Goal: Task Accomplishment & Management: Complete application form

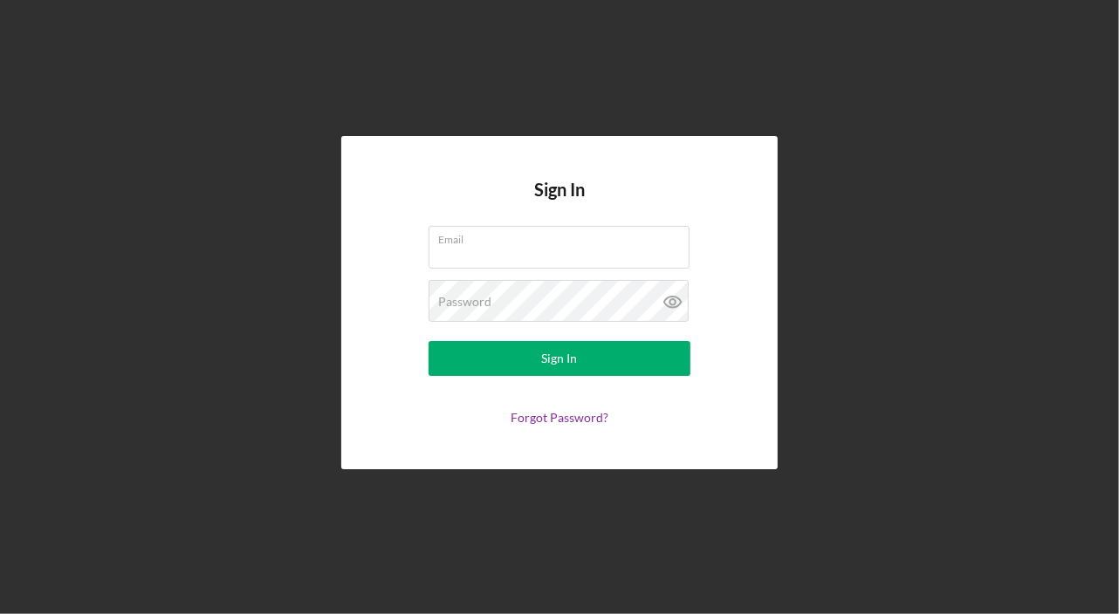
type input "[PERSON_NAME][EMAIL_ADDRESS][DOMAIN_NAME]"
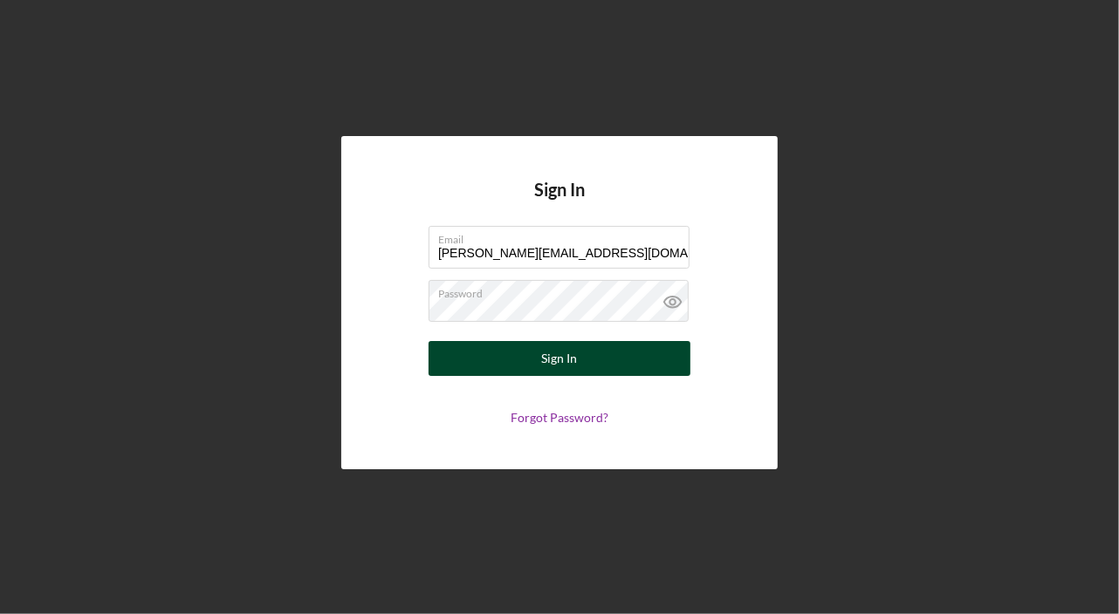
click at [473, 357] on button "Sign In" at bounding box center [559, 358] width 262 height 35
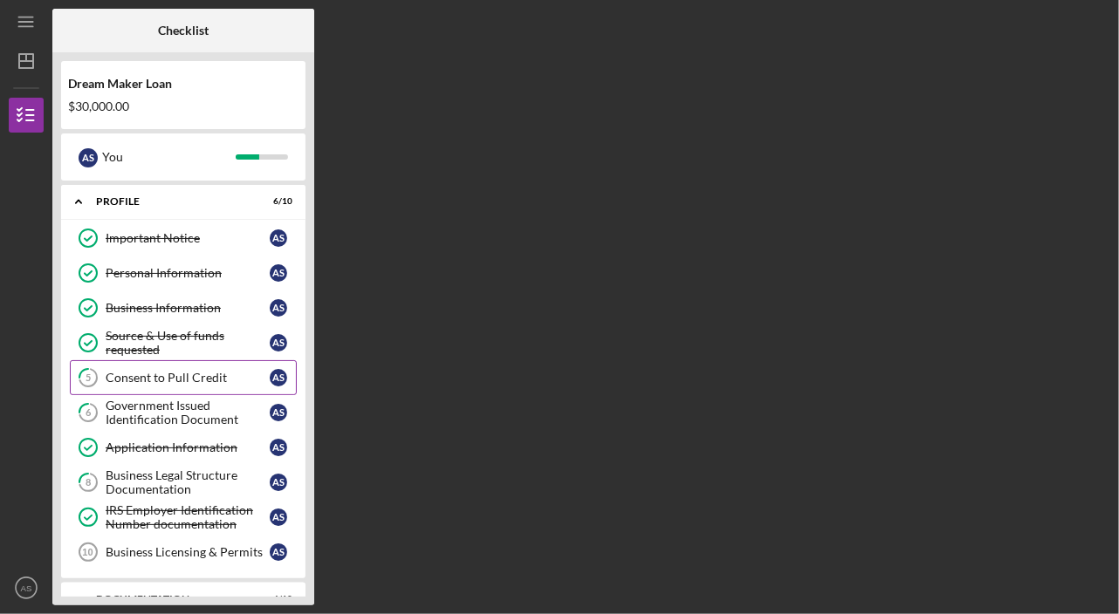
click at [162, 377] on div "Consent to Pull Credit" at bounding box center [188, 378] width 164 height 14
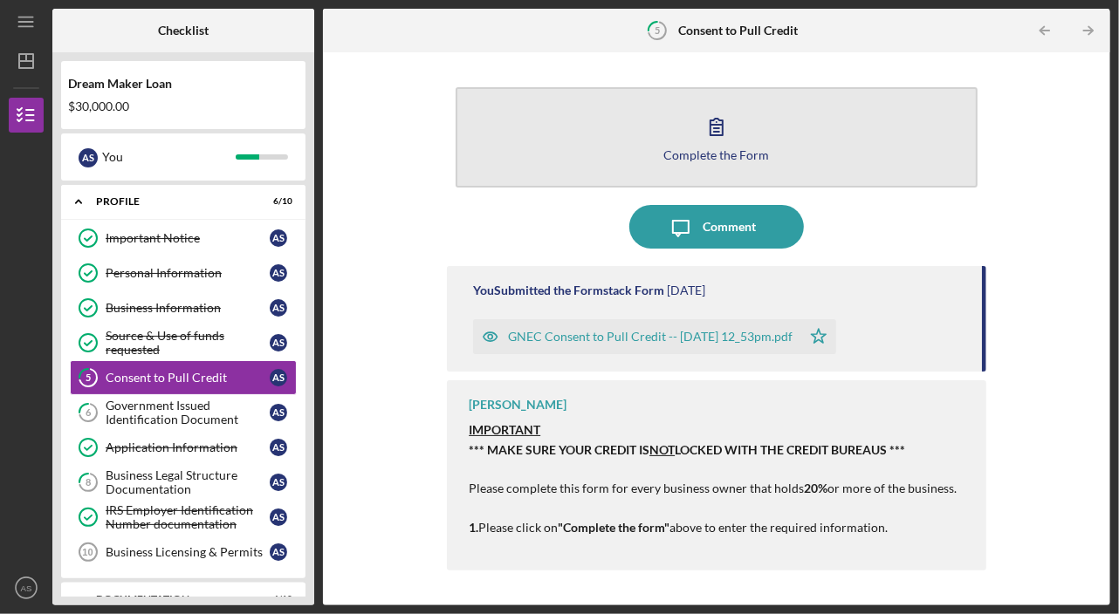
click at [697, 148] on div "Complete the Form" at bounding box center [716, 154] width 106 height 13
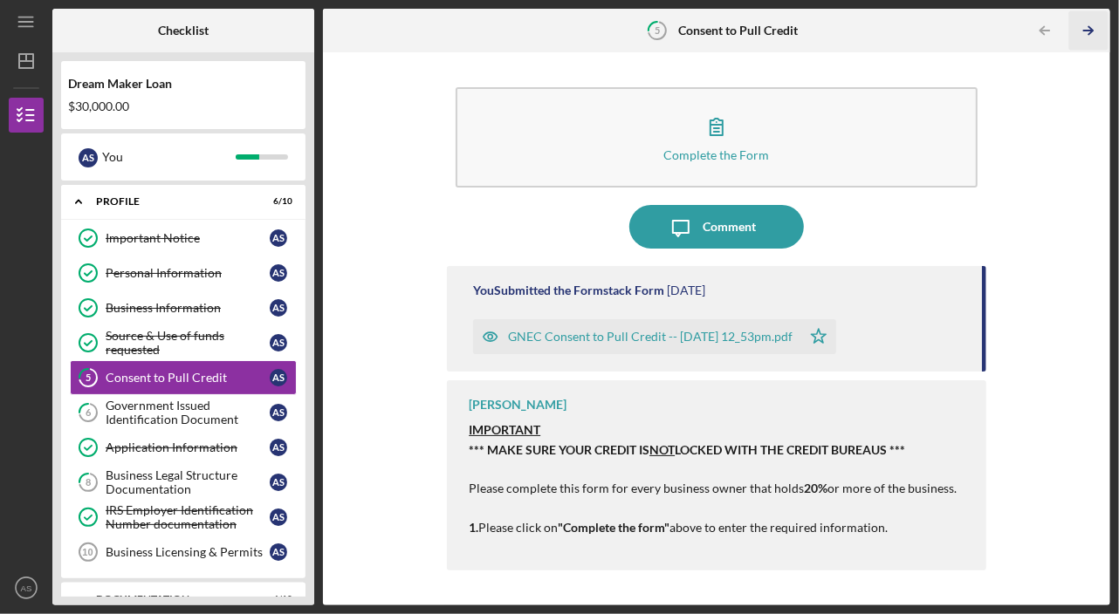
click at [1091, 24] on icon "Icon/Table Pagination Arrow" at bounding box center [1088, 30] width 39 height 39
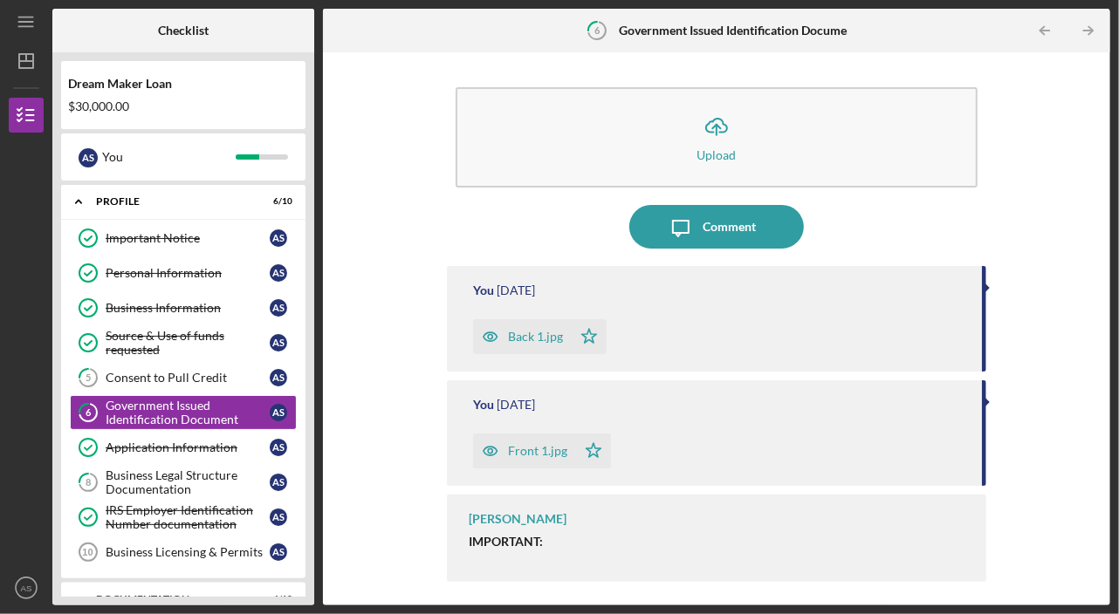
click at [489, 335] on icon "button" at bounding box center [490, 337] width 4 height 4
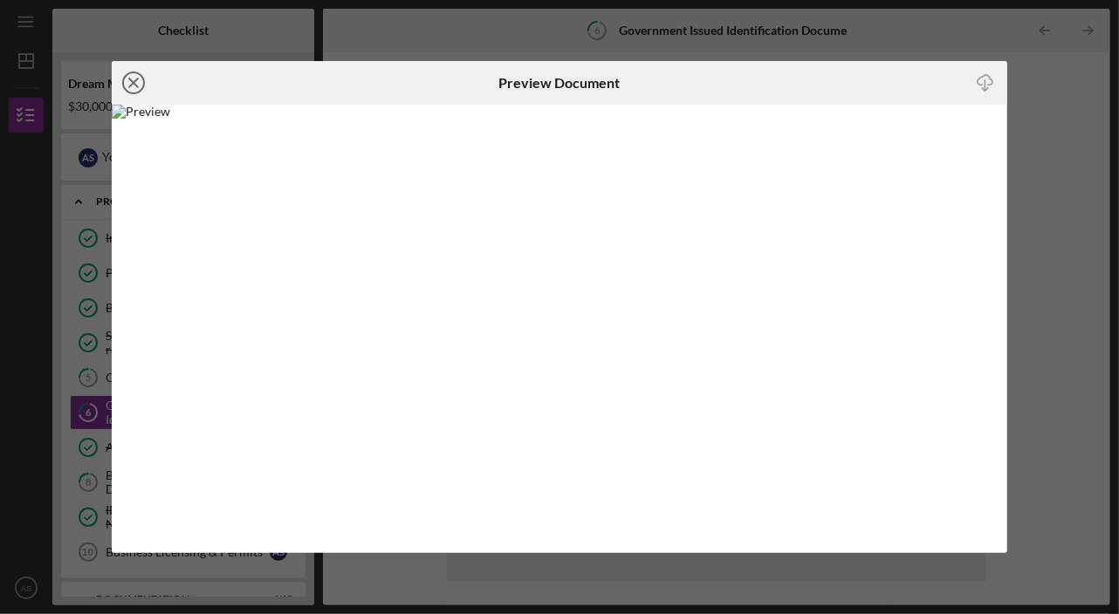
click at [135, 81] on line at bounding box center [133, 83] width 9 height 9
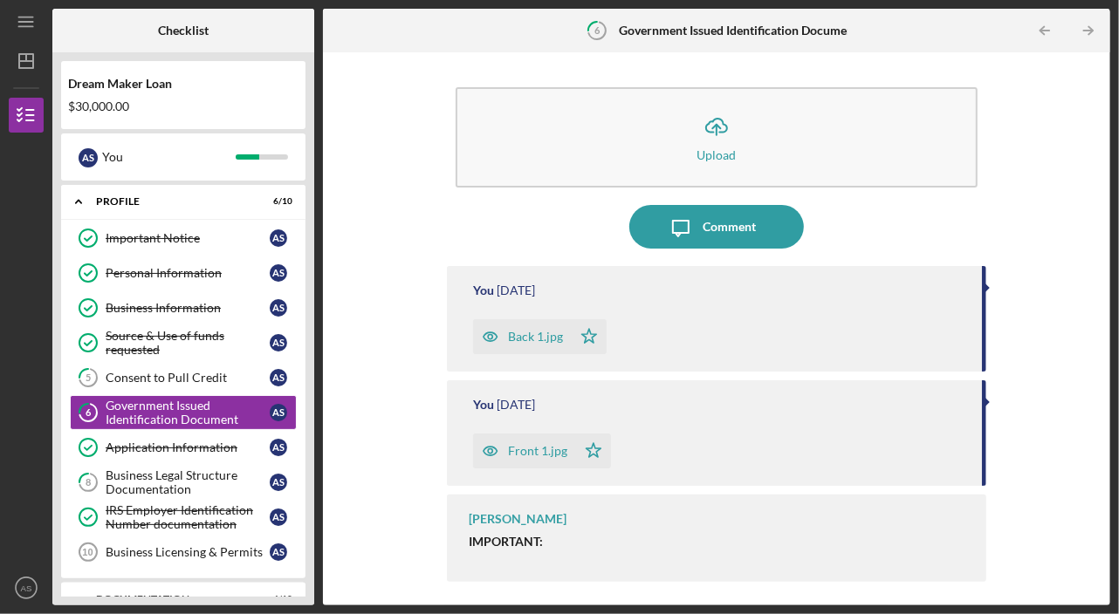
click at [492, 449] on icon "button" at bounding box center [490, 451] width 4 height 4
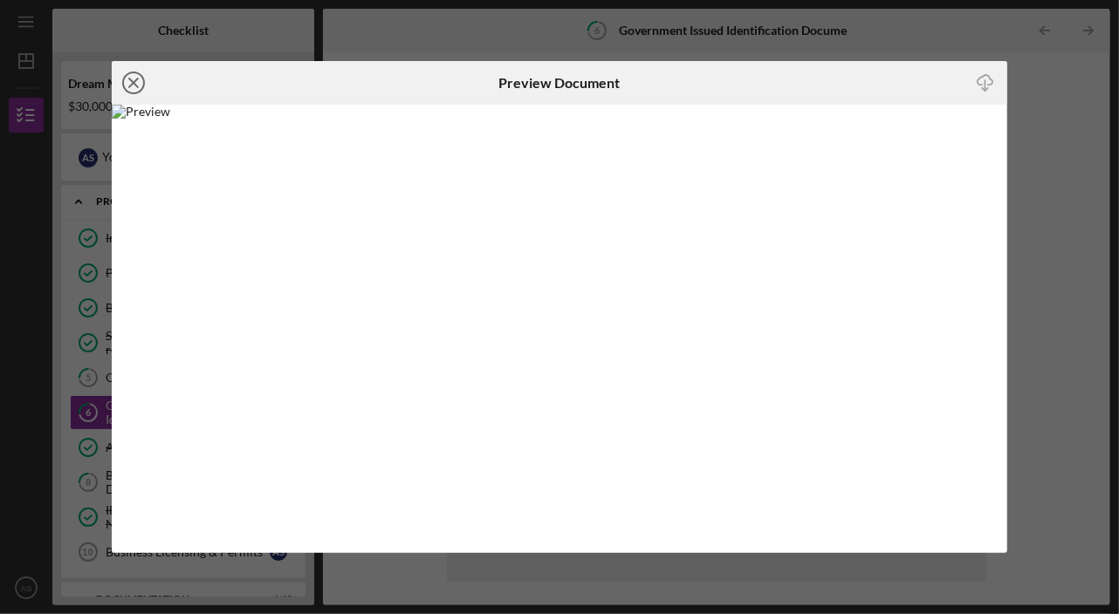
click at [141, 83] on icon "Icon/Close" at bounding box center [134, 83] width 44 height 44
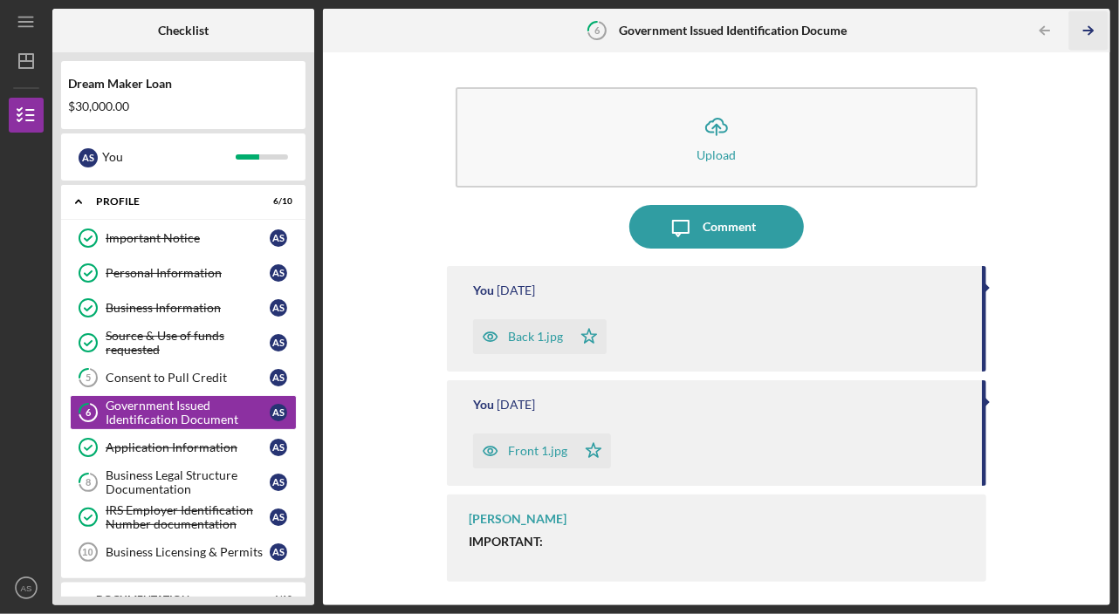
click at [1082, 25] on icon "Icon/Table Pagination Arrow" at bounding box center [1088, 30] width 39 height 39
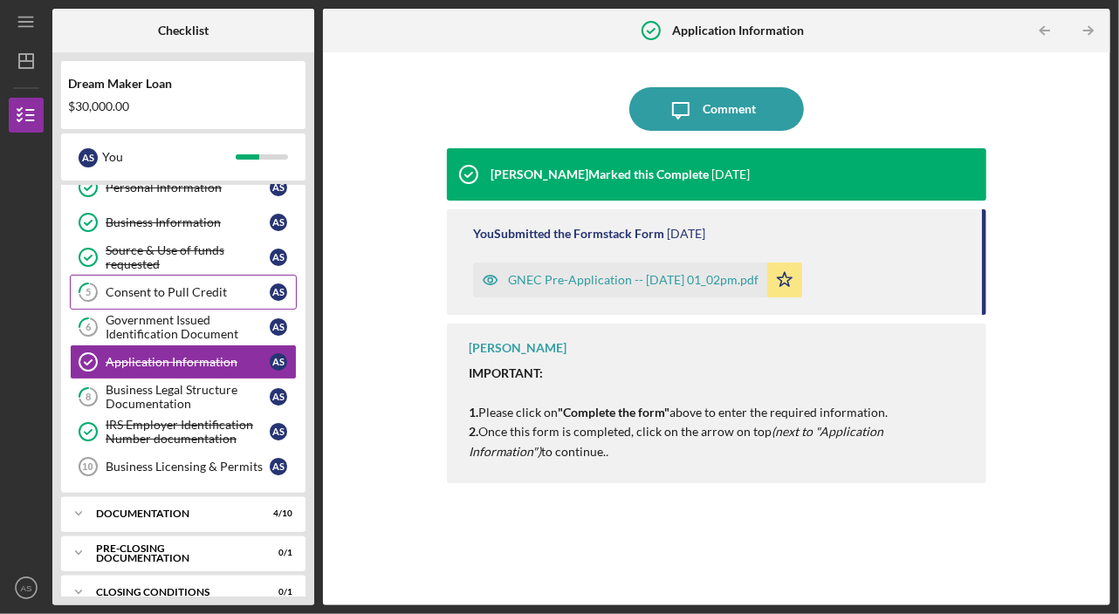
scroll to position [99, 0]
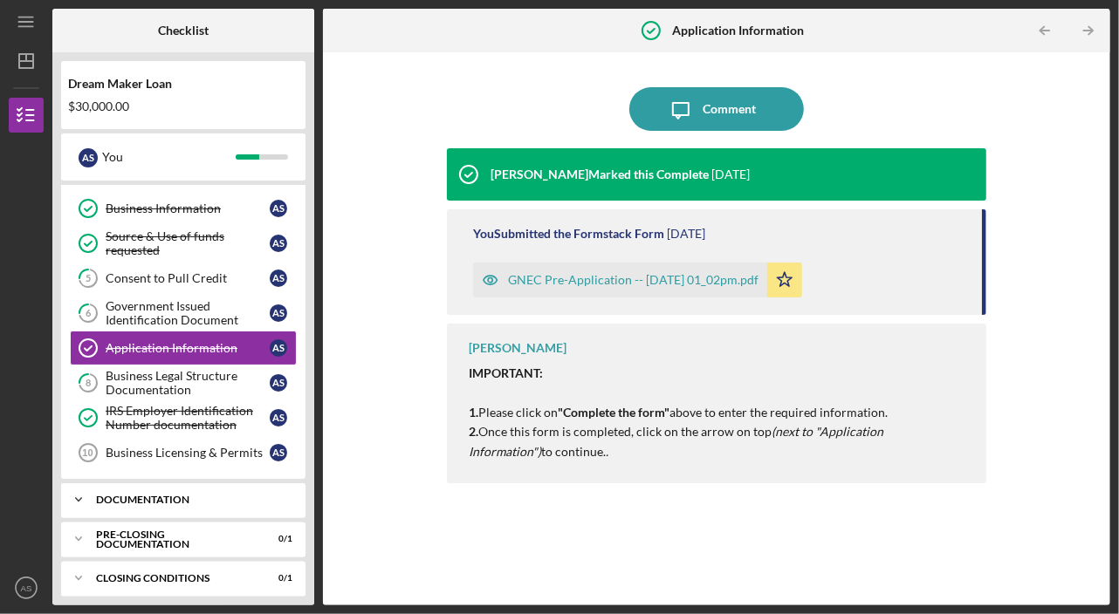
click at [95, 485] on icon "Icon/Expander" at bounding box center [78, 500] width 35 height 35
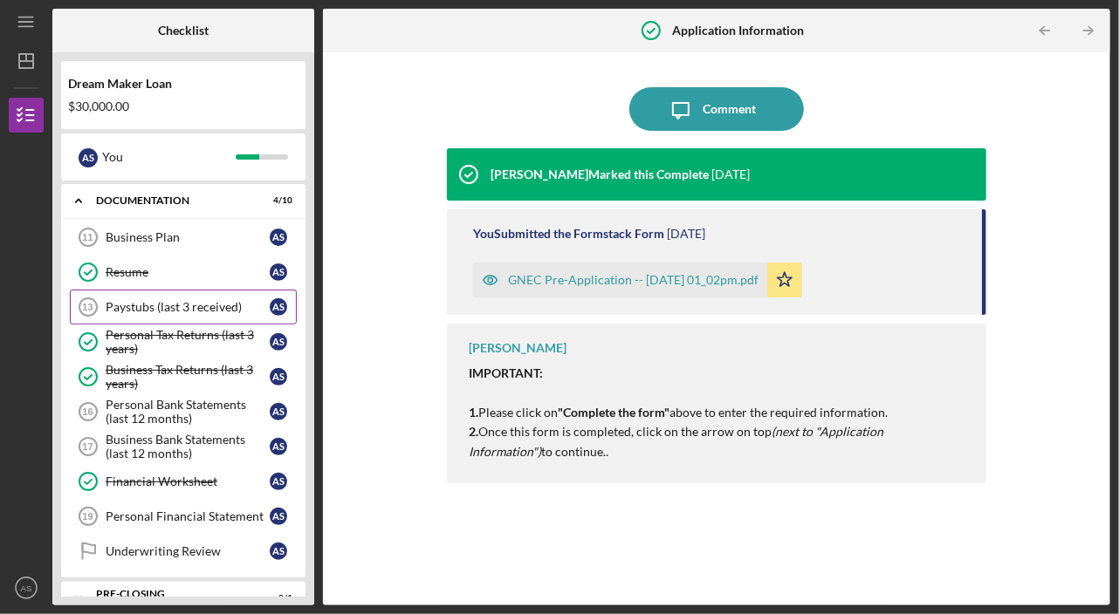
scroll to position [399, 0]
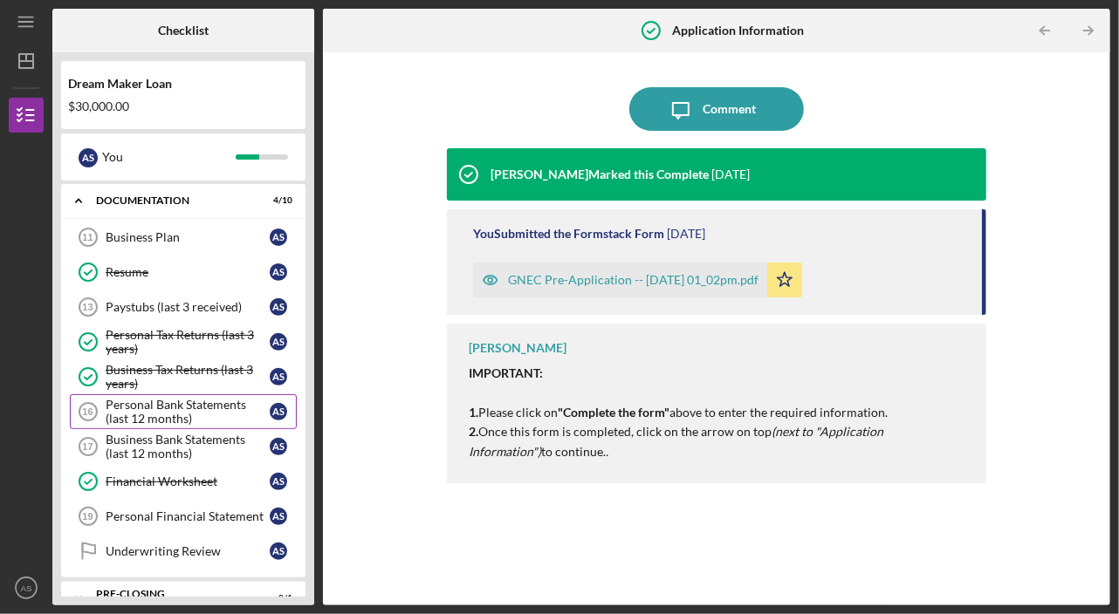
click at [164, 398] on div "Personal Bank Statements (last 12 months)" at bounding box center [188, 412] width 164 height 28
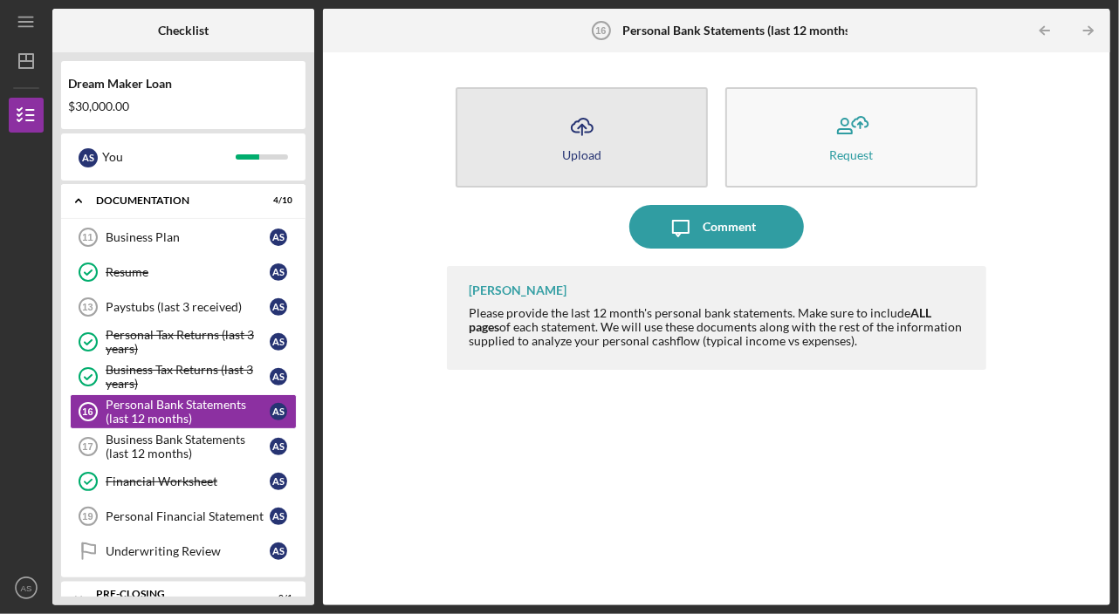
click at [566, 131] on icon "Icon/Upload" at bounding box center [582, 127] width 44 height 44
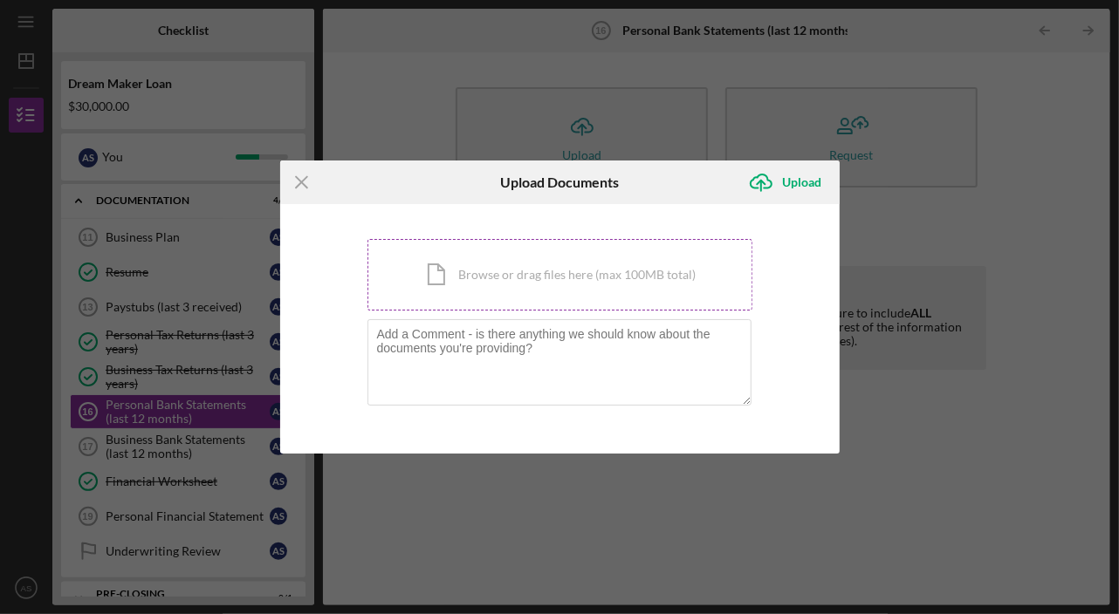
click at [483, 275] on div "Icon/Document Browse or drag files here (max 100MB total) Tap to choose files o…" at bounding box center [559, 275] width 385 height 72
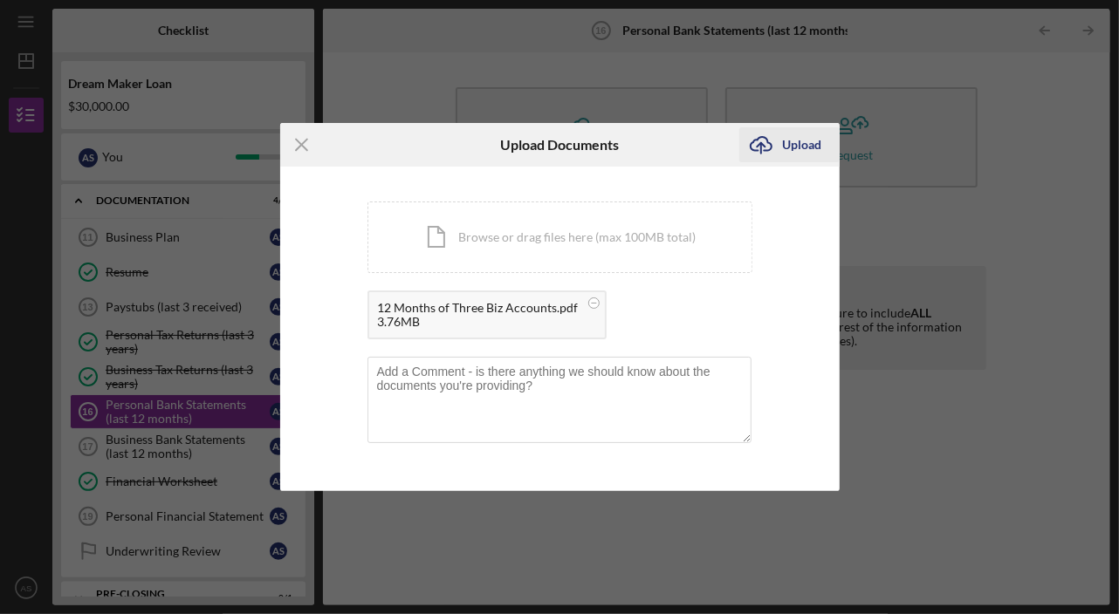
click at [765, 149] on icon "Icon/Upload" at bounding box center [761, 145] width 44 height 44
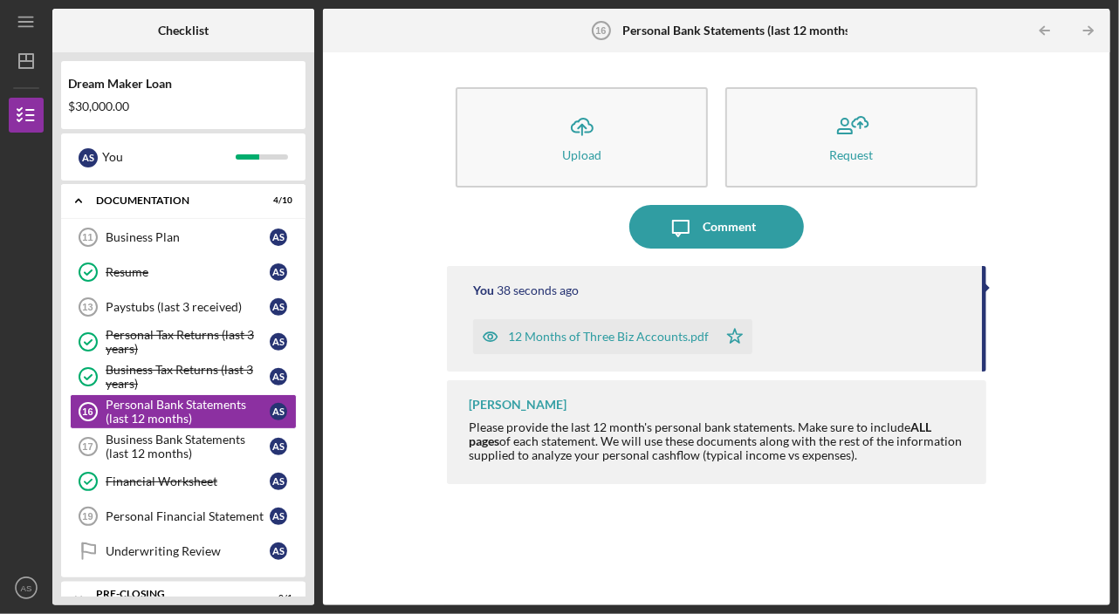
click at [647, 336] on div "12 Months of Three Biz Accounts.pdf" at bounding box center [608, 337] width 201 height 14
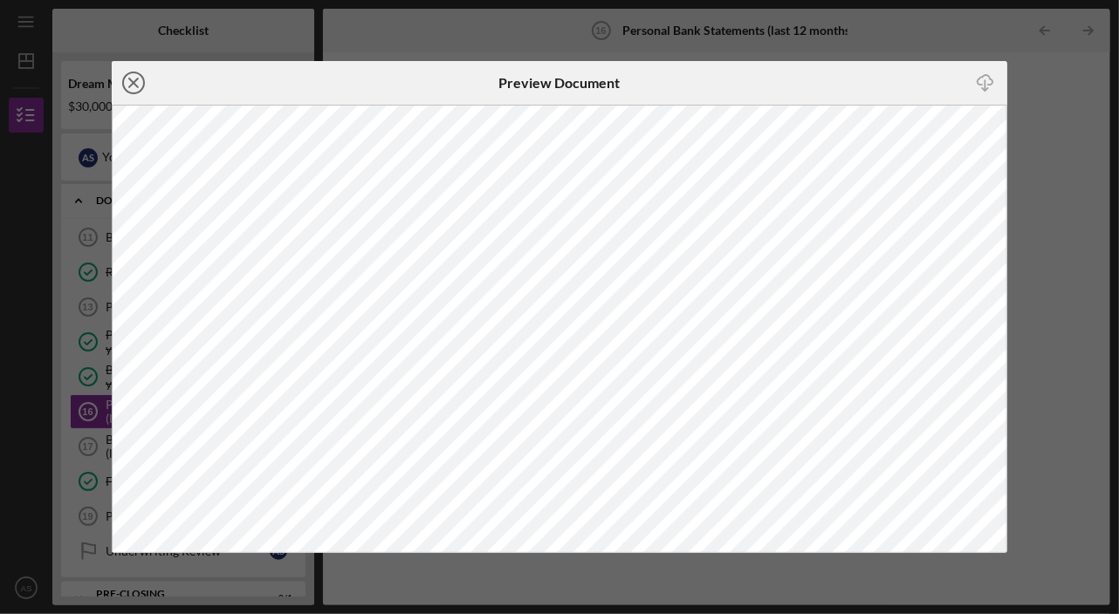
click at [133, 88] on icon "Icon/Close" at bounding box center [134, 83] width 44 height 44
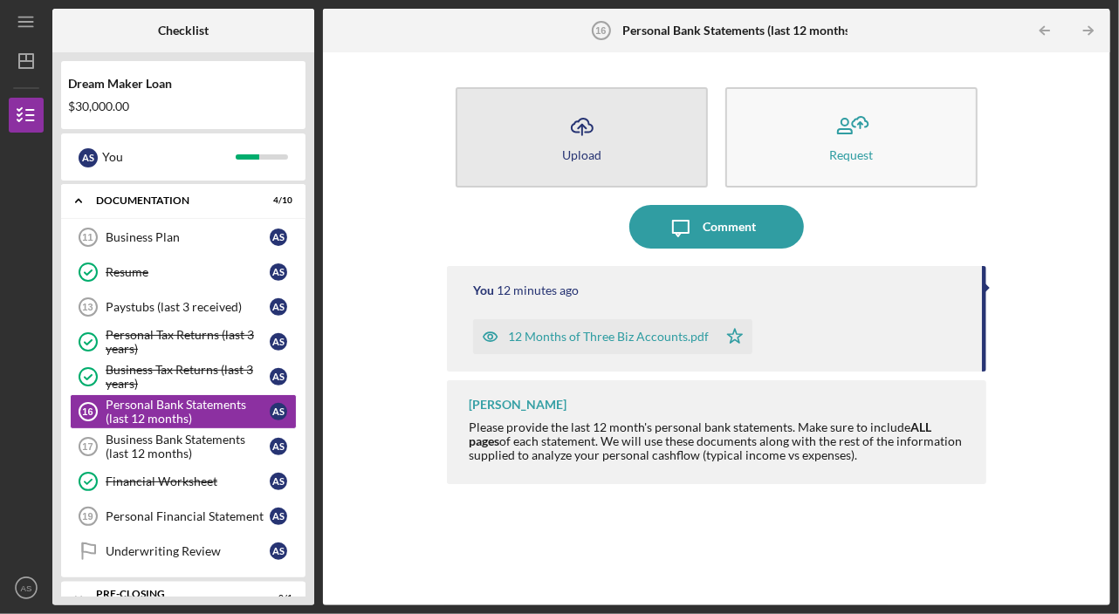
click at [574, 134] on icon "Icon/Upload" at bounding box center [582, 127] width 44 height 44
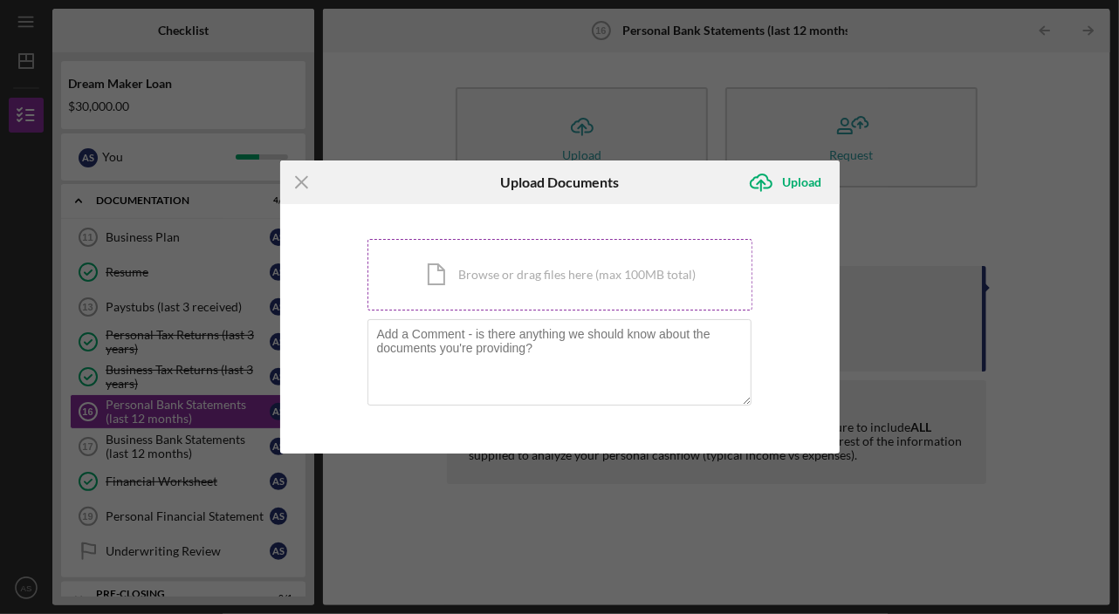
click at [552, 265] on div "Icon/Document Browse or drag files here (max 100MB total) Tap to choose files o…" at bounding box center [559, 275] width 385 height 72
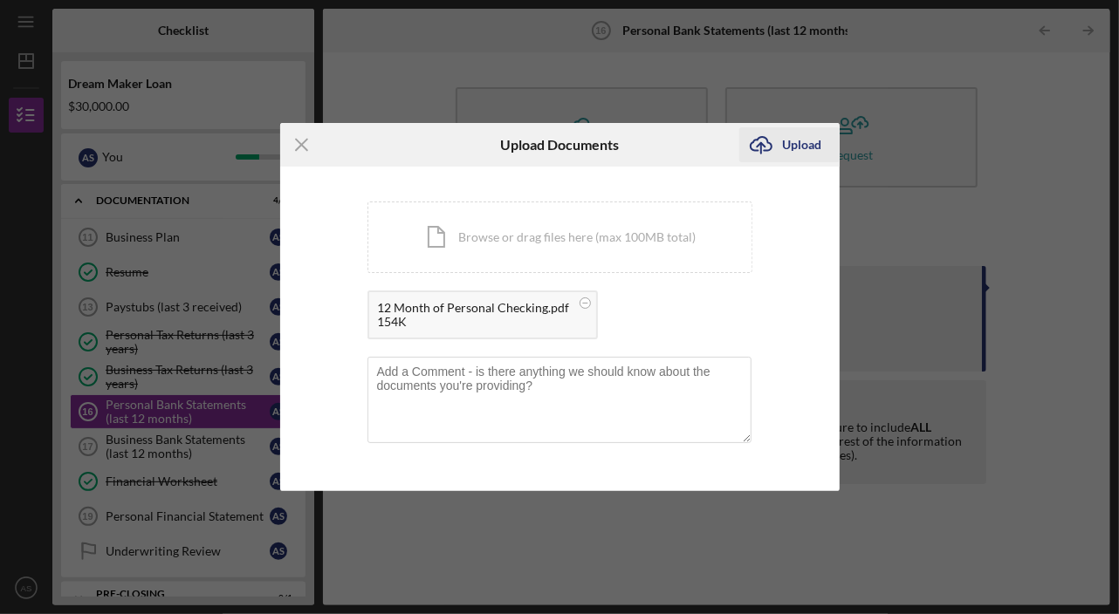
click at [772, 146] on icon "Icon/Upload" at bounding box center [761, 145] width 44 height 44
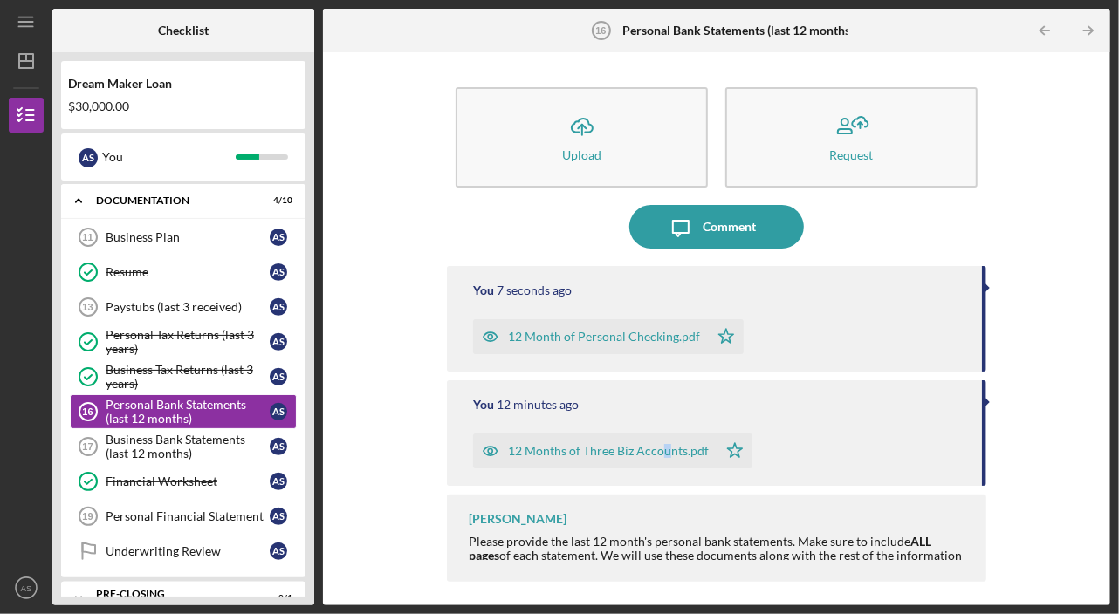
drag, startPoint x: 629, startPoint y: 450, endPoint x: 666, endPoint y: 478, distance: 46.1
click at [666, 478] on div "You 12 minutes ago 12 Months of Three Biz Accounts.pdf Icon/Star" at bounding box center [716, 433] width 538 height 106
click at [1091, 27] on icon "Icon/Table Pagination Arrow" at bounding box center [1088, 30] width 39 height 39
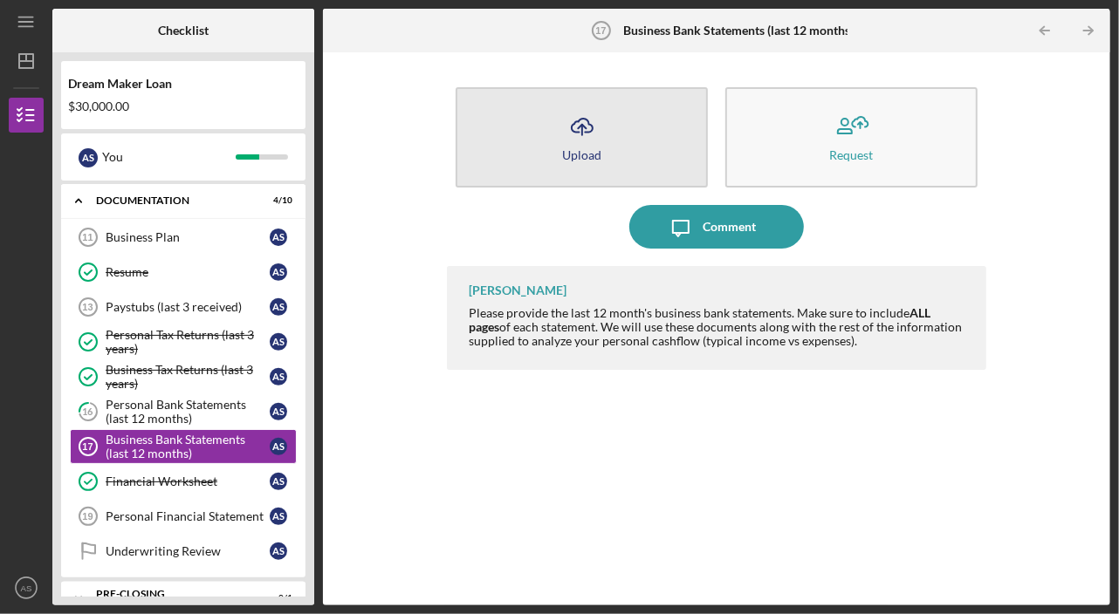
click at [552, 147] on button "Icon/Upload Upload" at bounding box center [582, 137] width 252 height 100
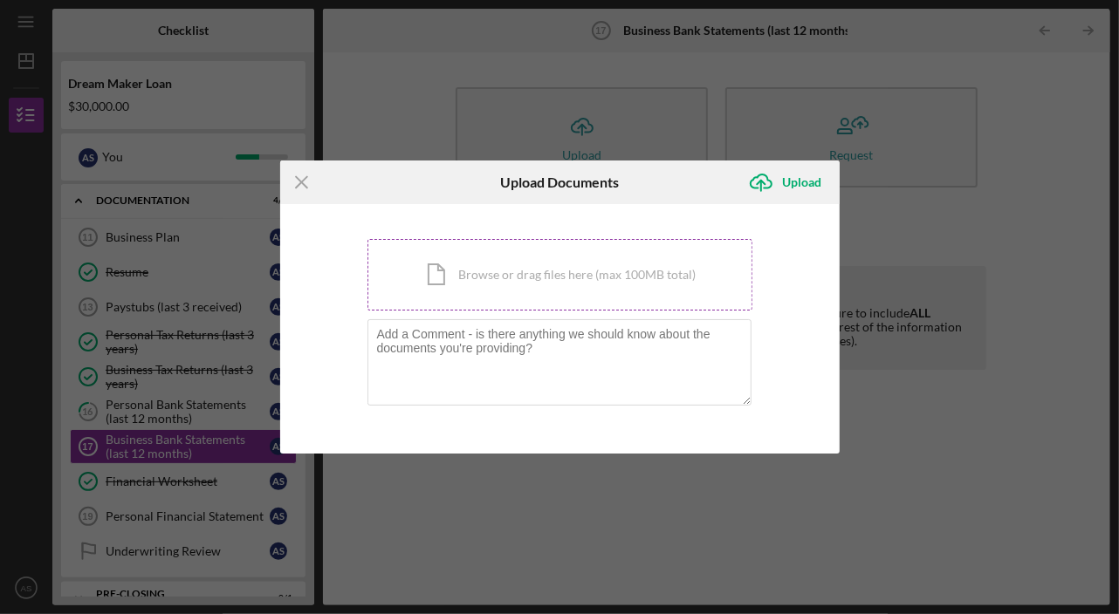
click at [514, 271] on div "Icon/Document Browse or drag files here (max 100MB total) Tap to choose files o…" at bounding box center [559, 275] width 385 height 72
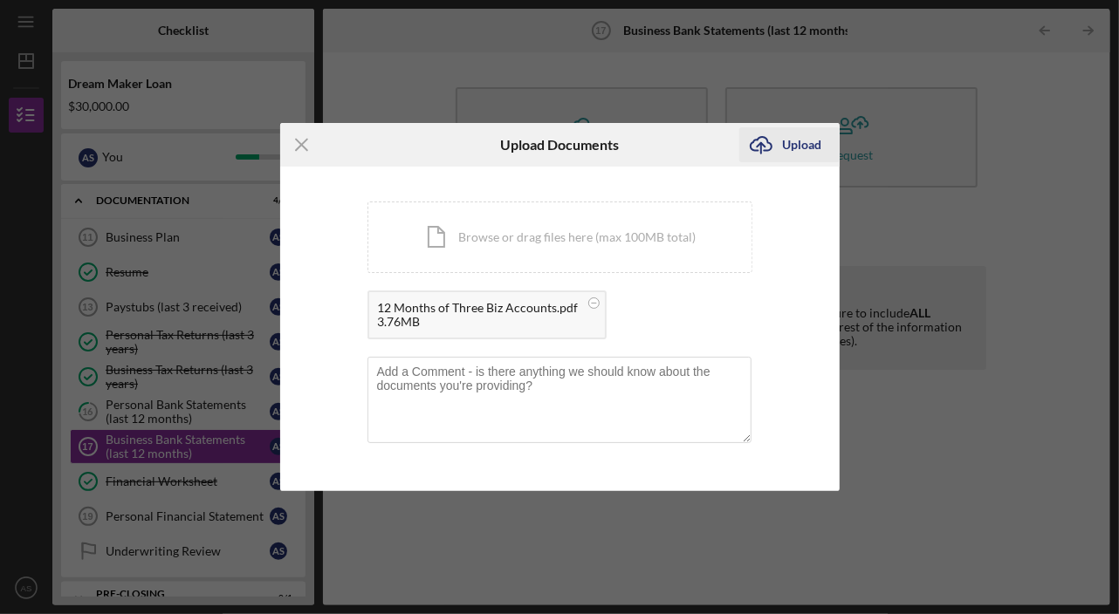
click at [766, 150] on icon "Icon/Upload" at bounding box center [761, 145] width 44 height 44
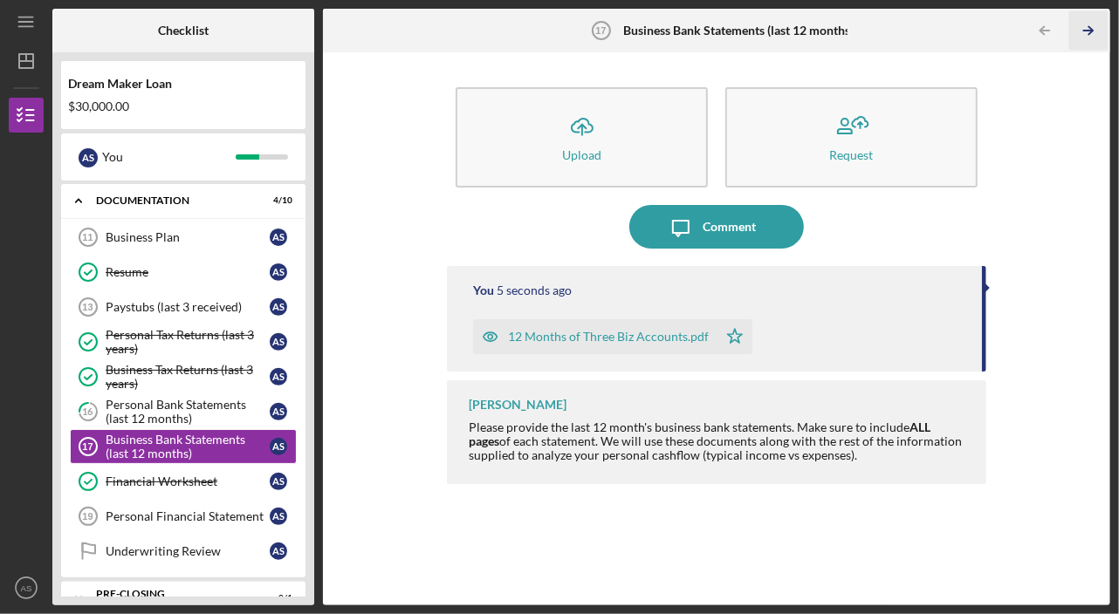
click at [1090, 32] on polyline "button" at bounding box center [1090, 31] width 4 height 8
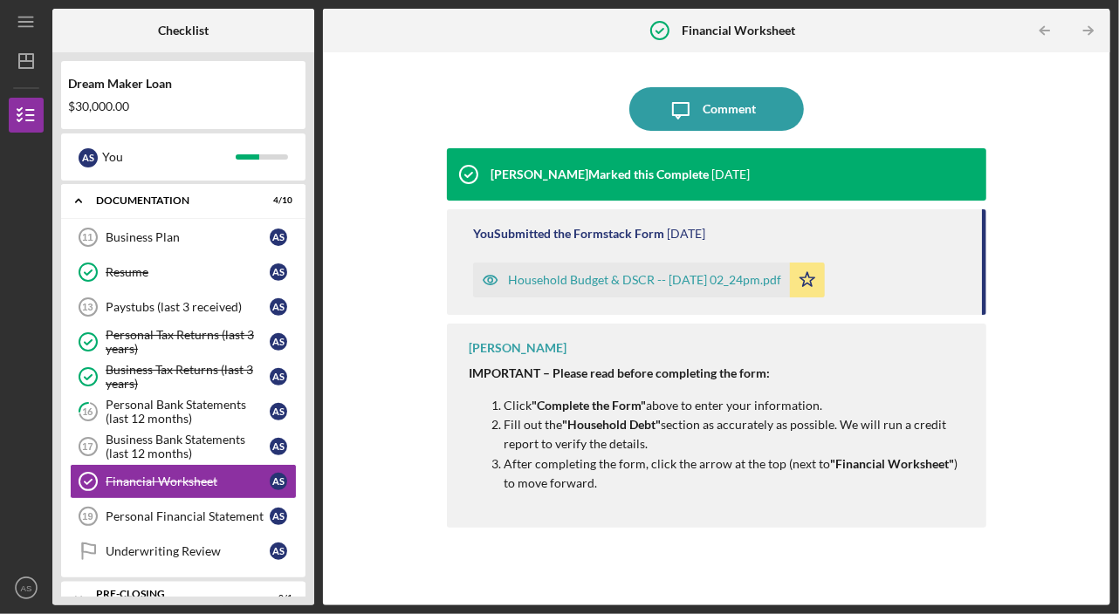
click at [573, 284] on div "Household Budget & DSCR -- [DATE] 02_24pm.pdf" at bounding box center [644, 280] width 273 height 14
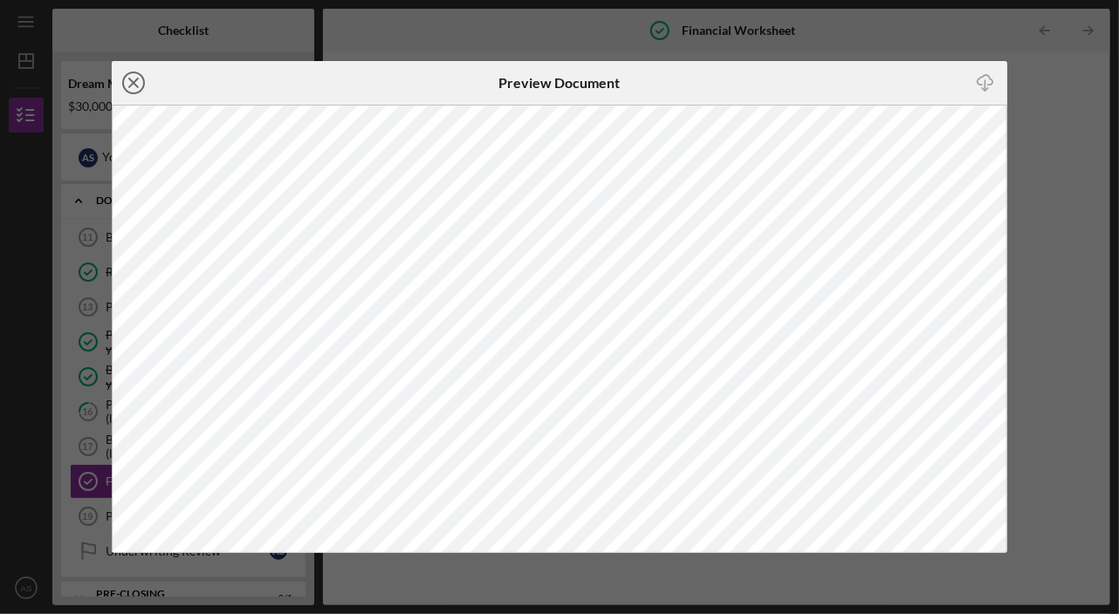
click at [136, 81] on line at bounding box center [133, 83] width 9 height 9
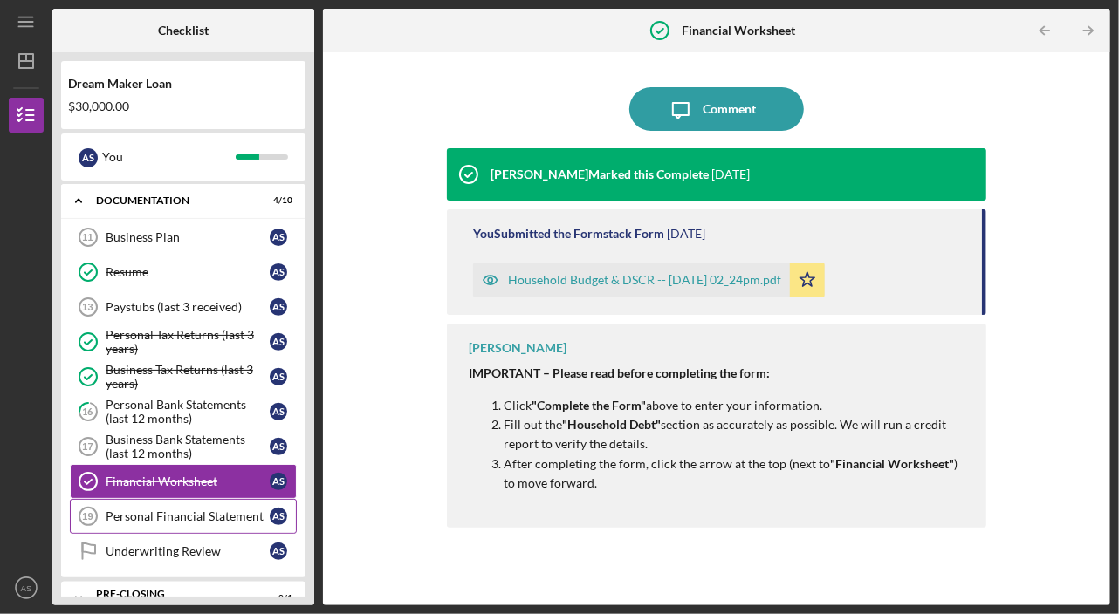
click at [151, 510] on div "Personal Financial Statement" at bounding box center [188, 517] width 164 height 14
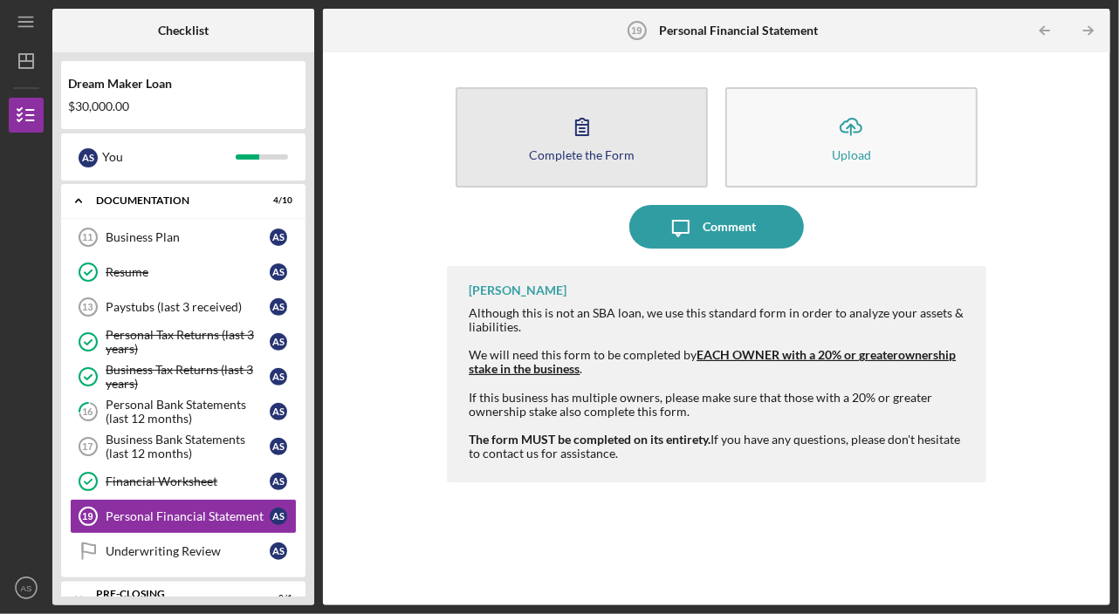
click at [566, 134] on icon "button" at bounding box center [582, 127] width 44 height 44
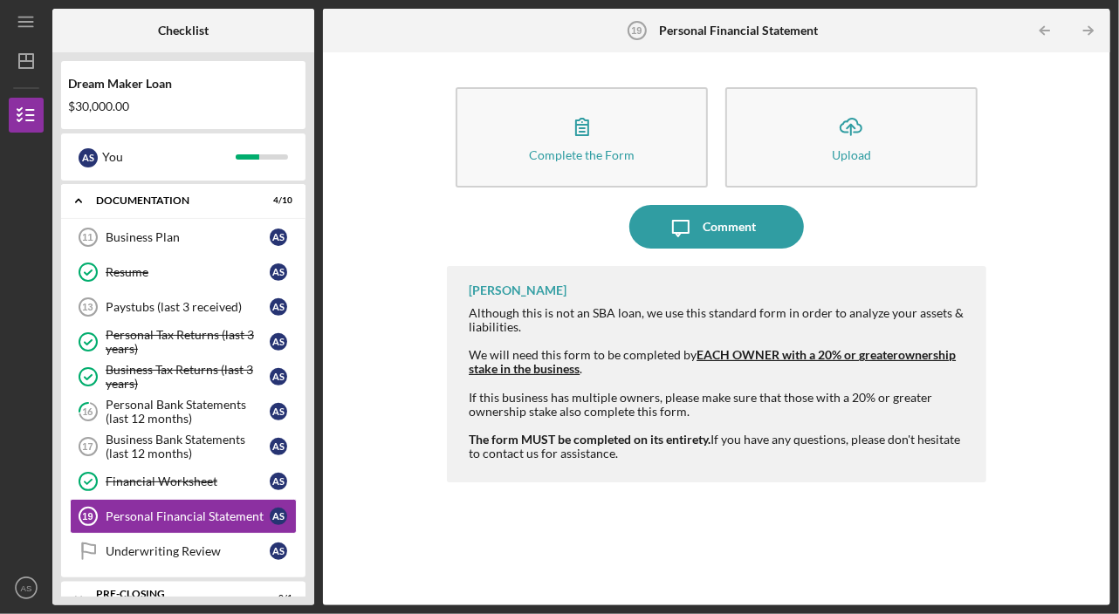
click at [540, 353] on div "We will need this form to be completed by EACH OWNER with a 20% or greater owne…" at bounding box center [718, 362] width 499 height 28
click at [546, 372] on u "ownership stake in the business" at bounding box center [712, 361] width 487 height 29
click at [581, 434] on strong "The form MUST be completed on its entirety." at bounding box center [590, 439] width 242 height 15
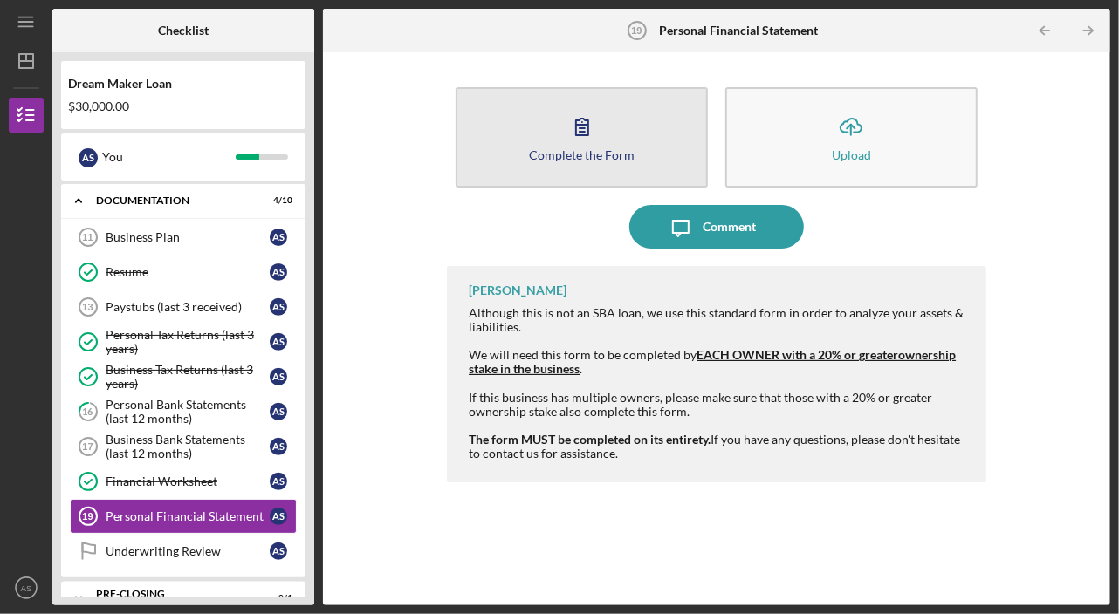
click at [585, 154] on div "Complete the Form" at bounding box center [582, 154] width 106 height 13
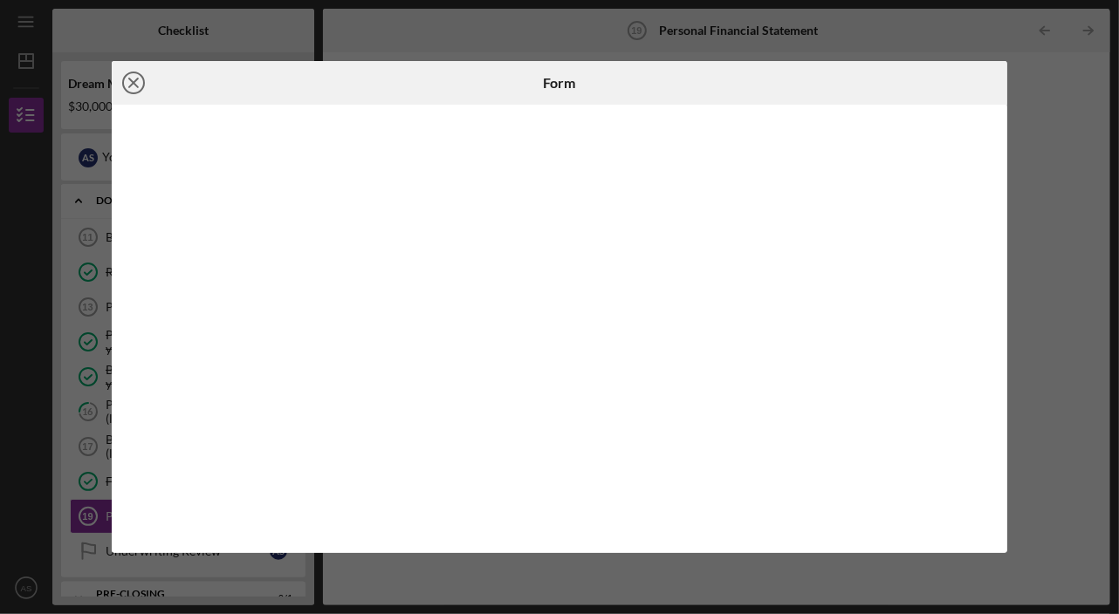
click at [144, 84] on circle at bounding box center [133, 82] width 21 height 21
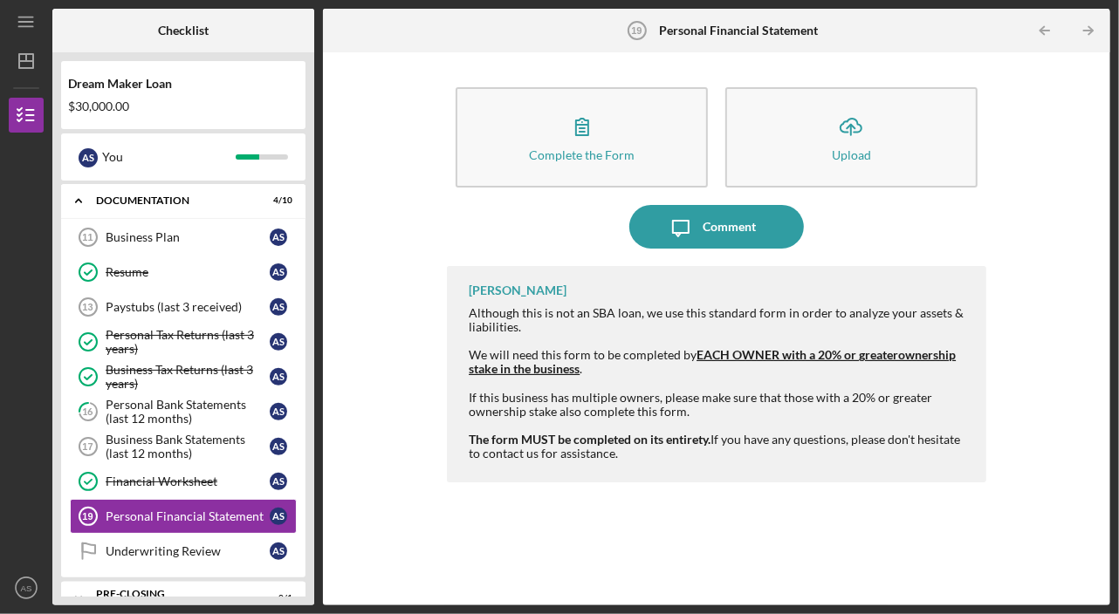
click at [645, 445] on strong "The form MUST be completed on its entirety." at bounding box center [590, 439] width 242 height 15
click at [562, 456] on div "Although this is not an SBA loan, we use this standard form in order to analyze…" at bounding box center [718, 383] width 499 height 154
click at [651, 380] on div at bounding box center [718, 384] width 499 height 14
click at [689, 223] on icon "Icon/Message" at bounding box center [681, 227] width 44 height 44
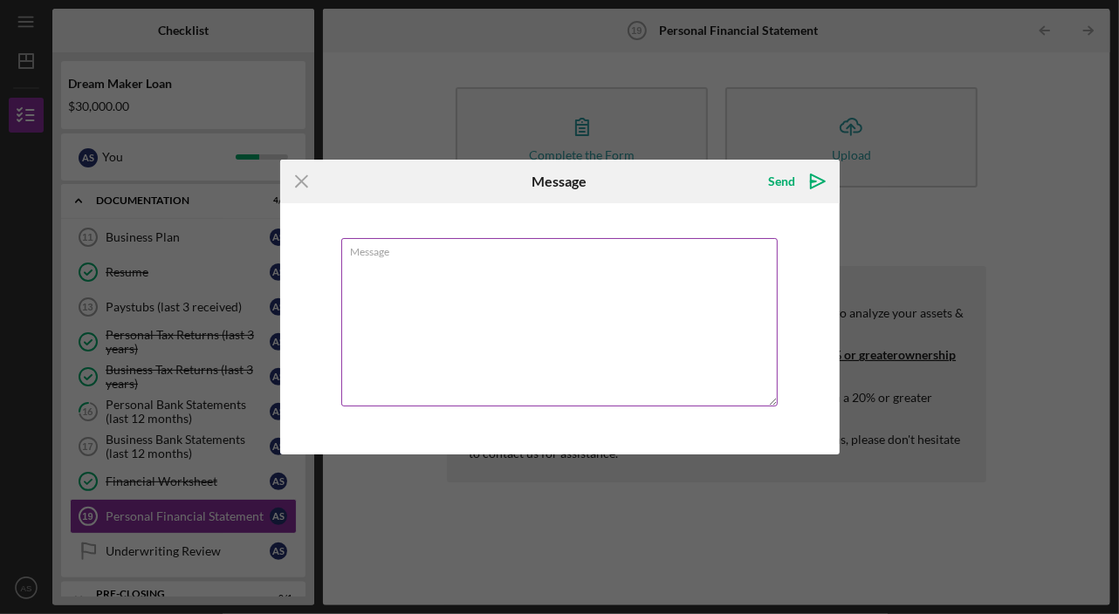
click at [524, 268] on textarea "Message" at bounding box center [559, 322] width 436 height 168
type textarea "I"
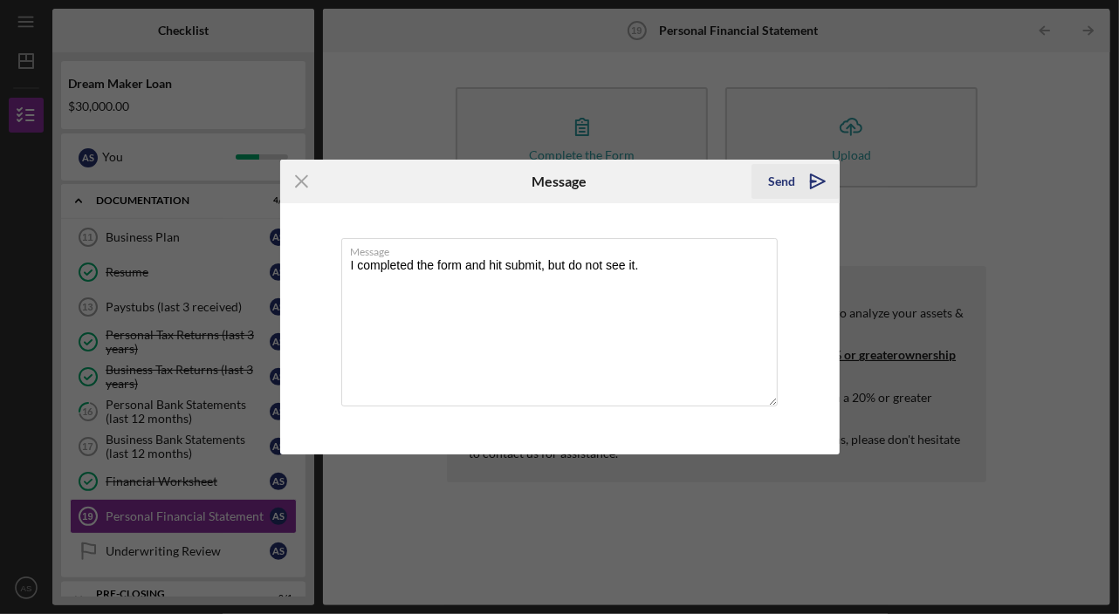
type textarea "I completed the form and hit submit, but do not see it."
click at [771, 179] on div "Send" at bounding box center [782, 181] width 27 height 35
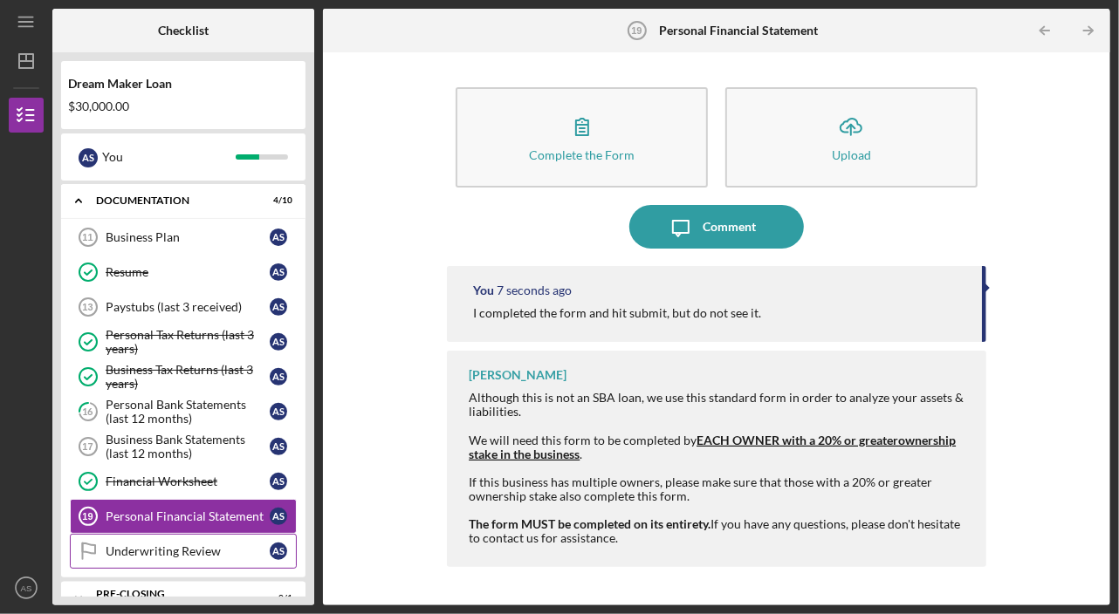
click at [177, 545] on div "Underwriting Review" at bounding box center [188, 552] width 164 height 14
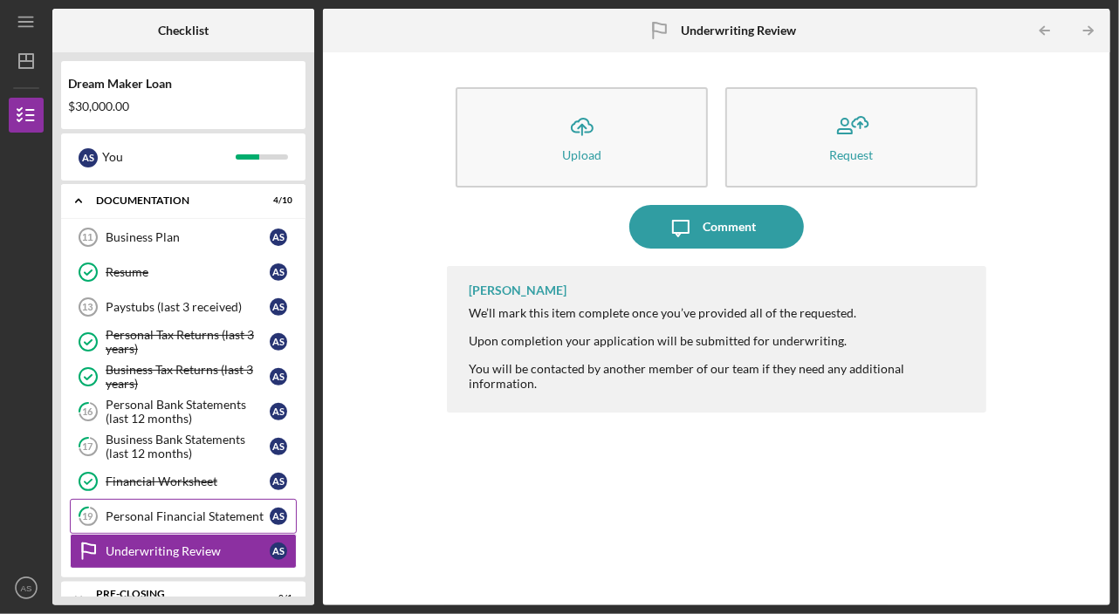
click at [161, 510] on div "Personal Financial Statement" at bounding box center [188, 517] width 164 height 14
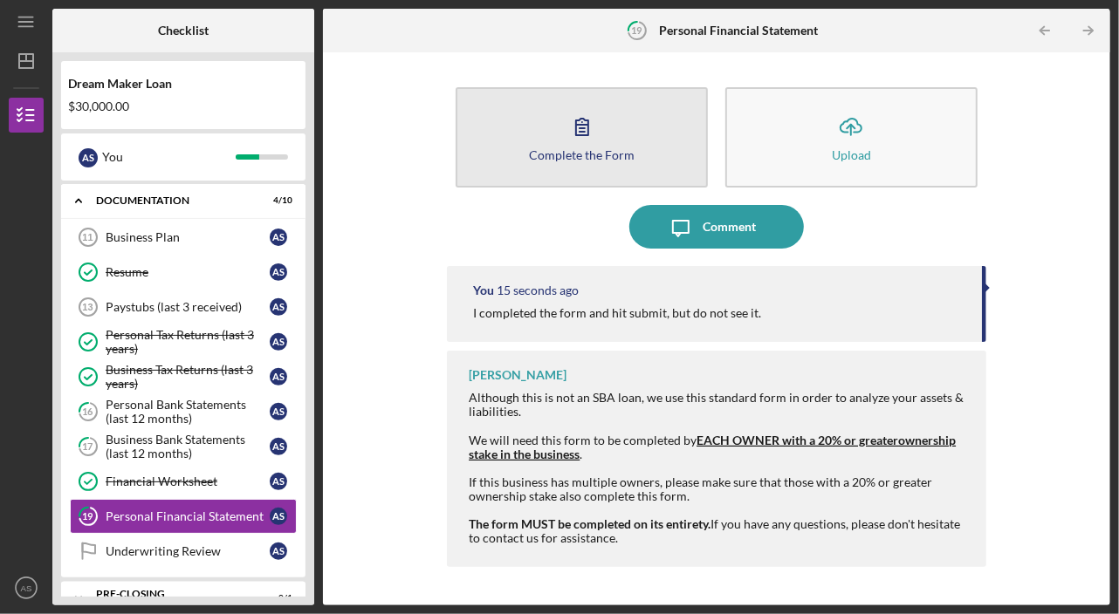
click at [566, 145] on icon "button" at bounding box center [582, 127] width 44 height 44
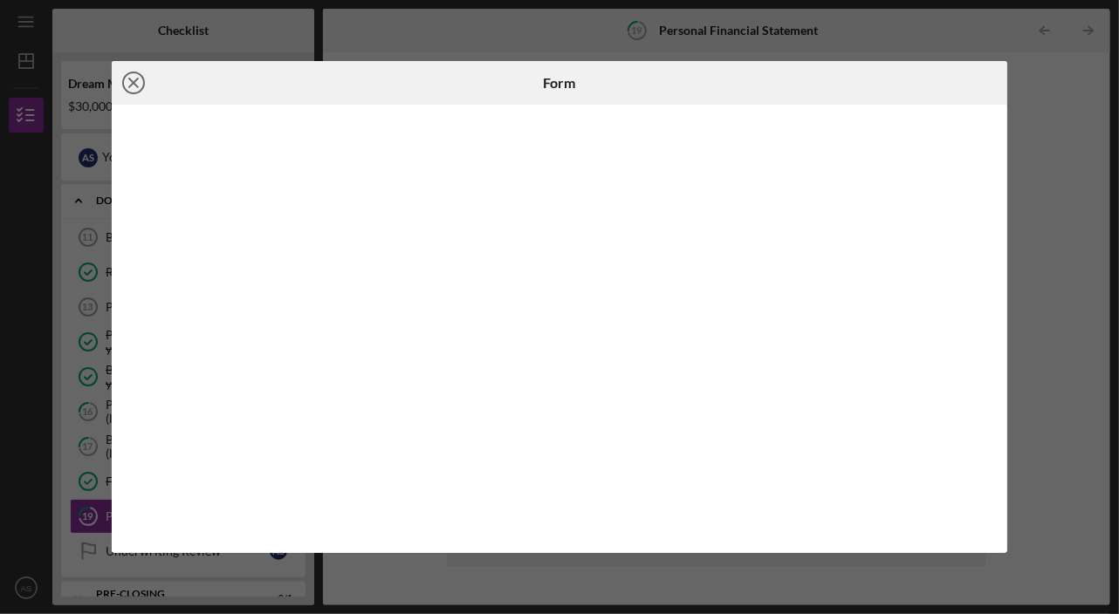
click at [127, 79] on icon "Icon/Close" at bounding box center [134, 83] width 44 height 44
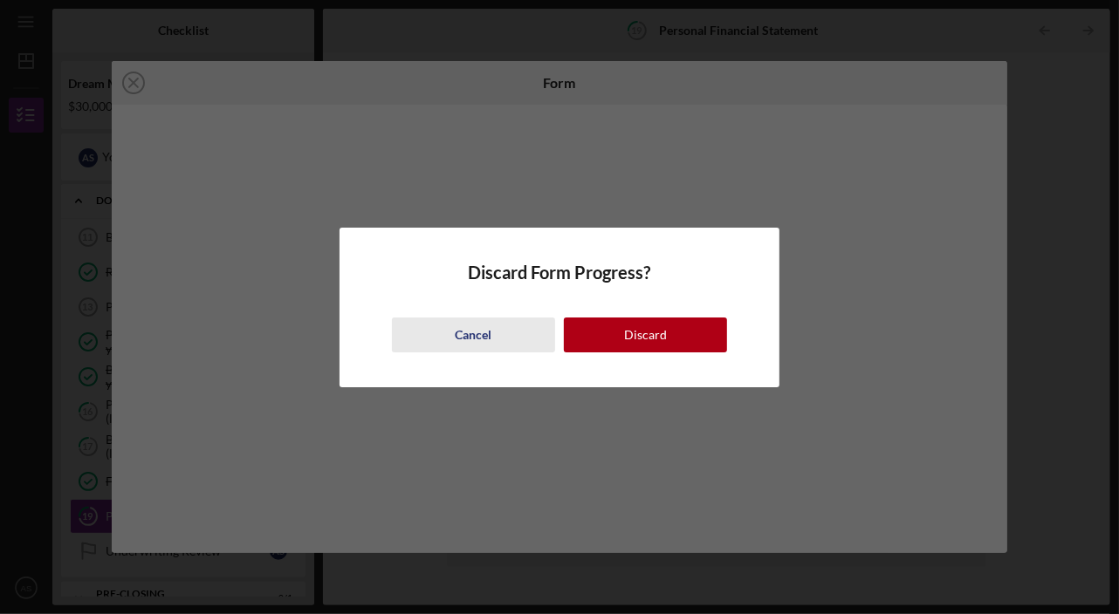
click at [513, 331] on button "Cancel" at bounding box center [473, 335] width 163 height 35
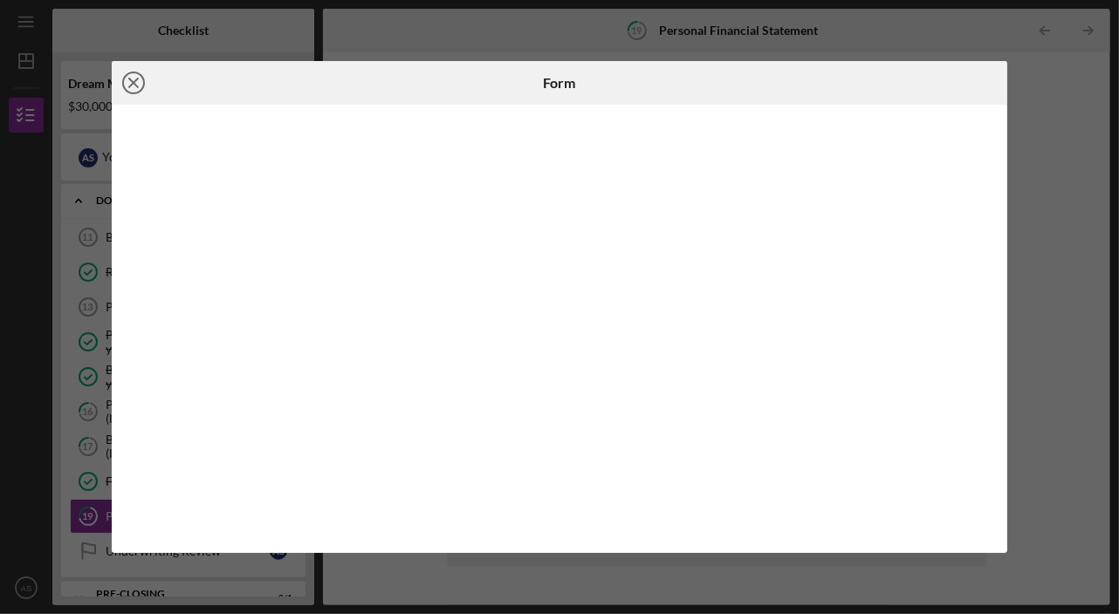
click at [128, 78] on icon "Icon/Close" at bounding box center [134, 83] width 44 height 44
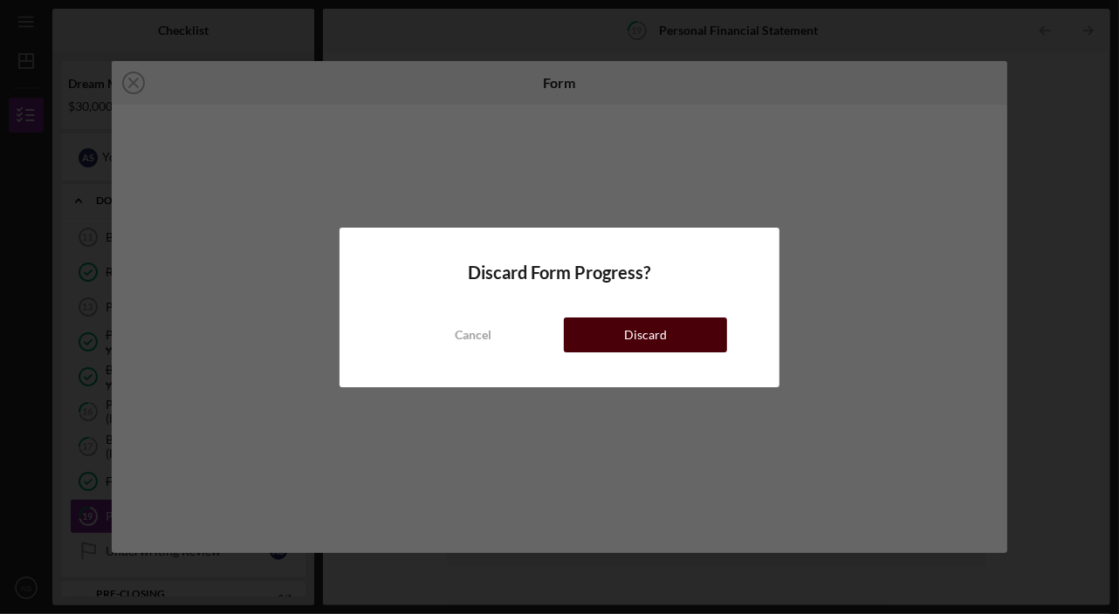
click at [642, 340] on div "Discard" at bounding box center [645, 335] width 43 height 35
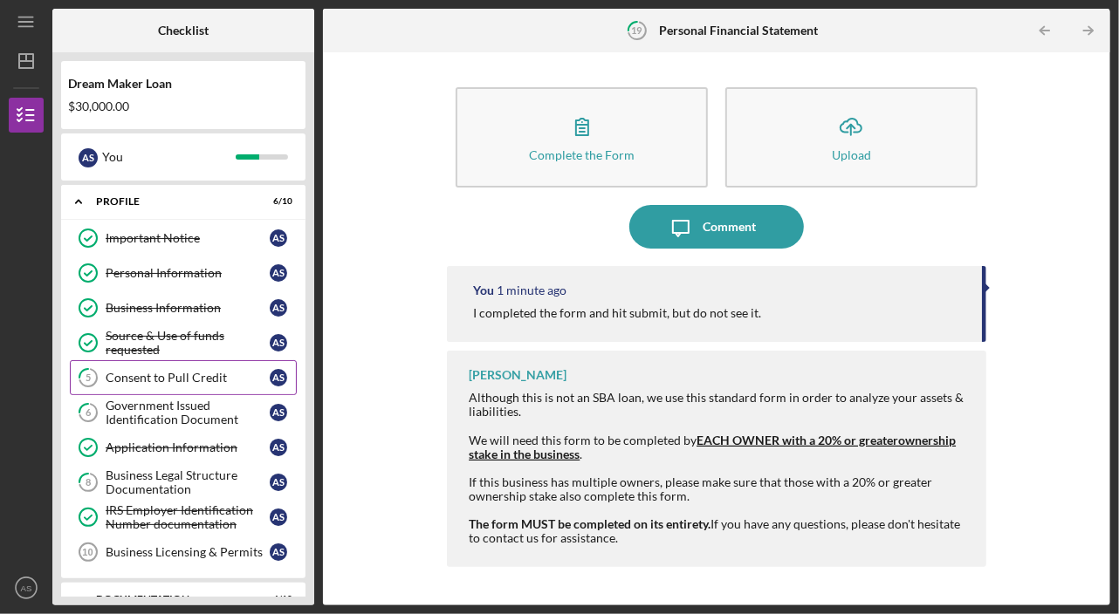
click at [154, 377] on div "Consent to Pull Credit" at bounding box center [188, 378] width 164 height 14
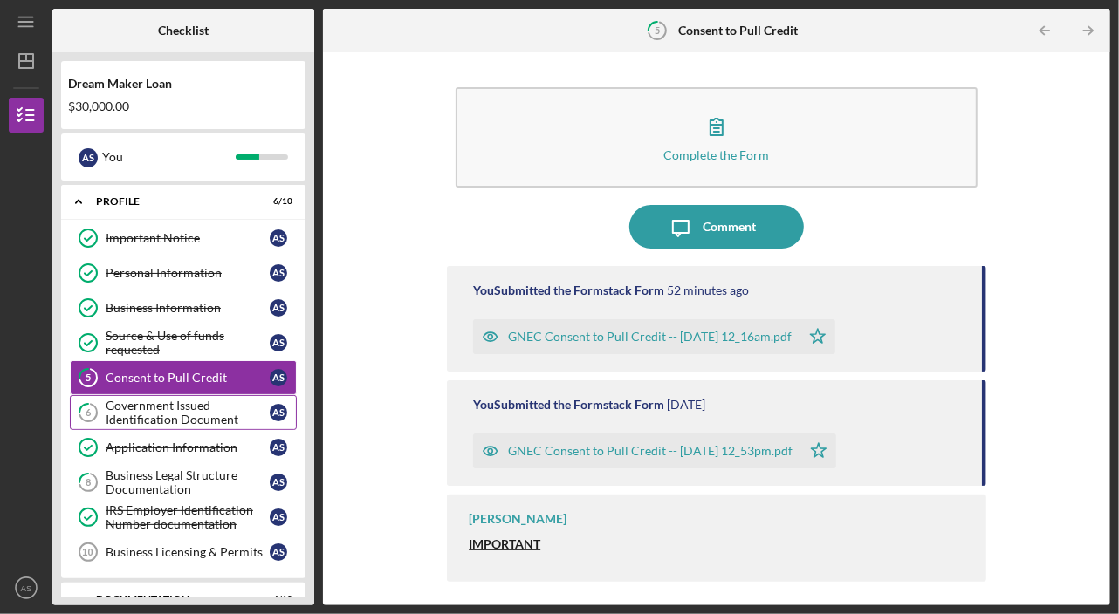
click at [145, 408] on div "Government Issued Identification Document" at bounding box center [188, 413] width 164 height 28
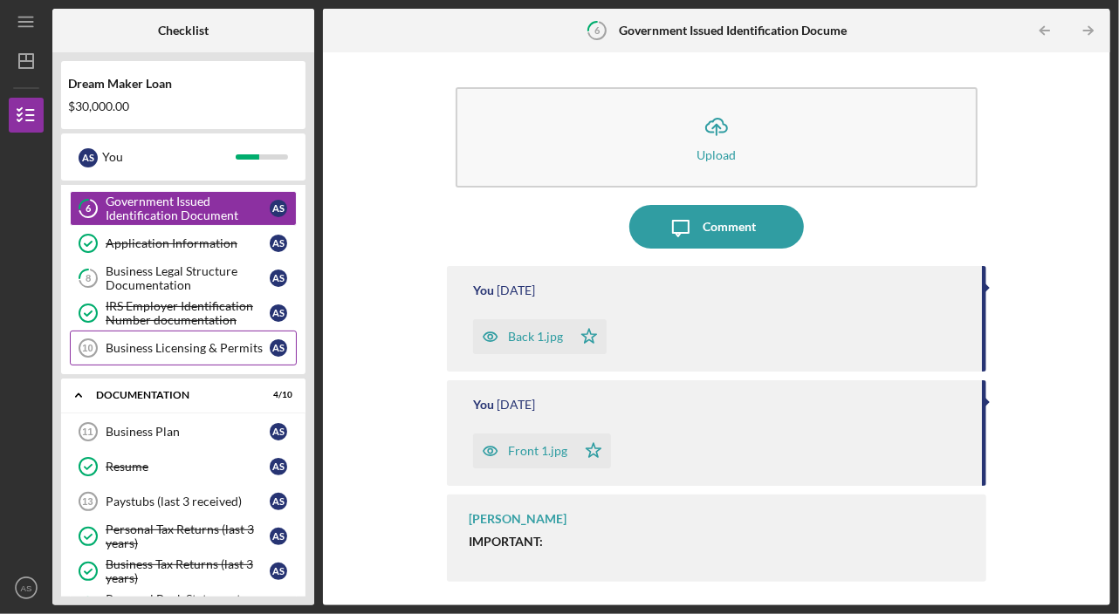
scroll to position [206, 0]
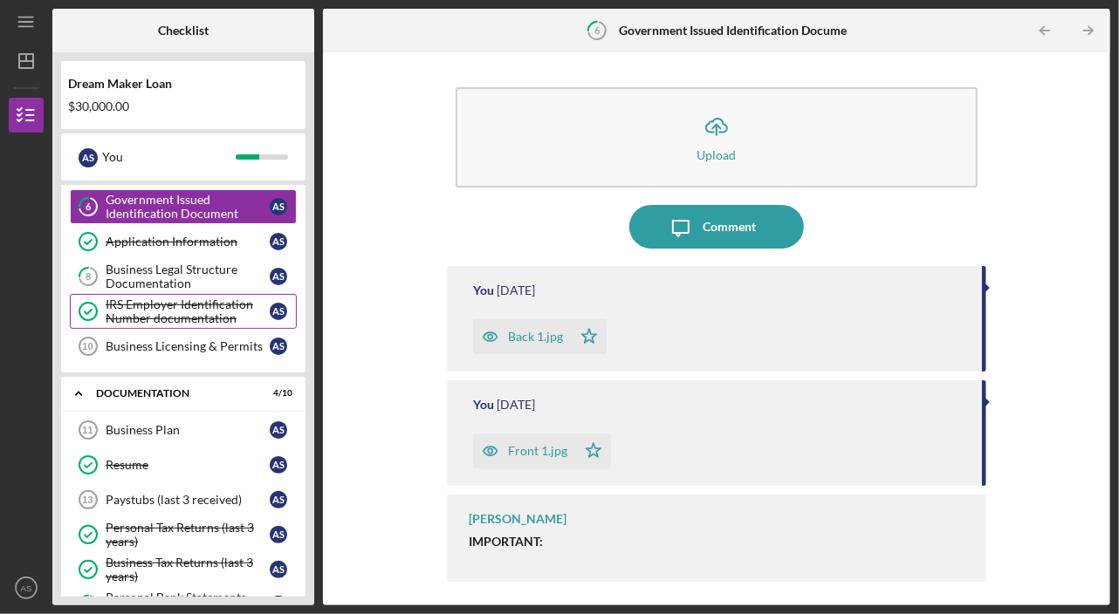
click at [176, 298] on div "IRS Employer Identification Number documentation" at bounding box center [188, 312] width 164 height 28
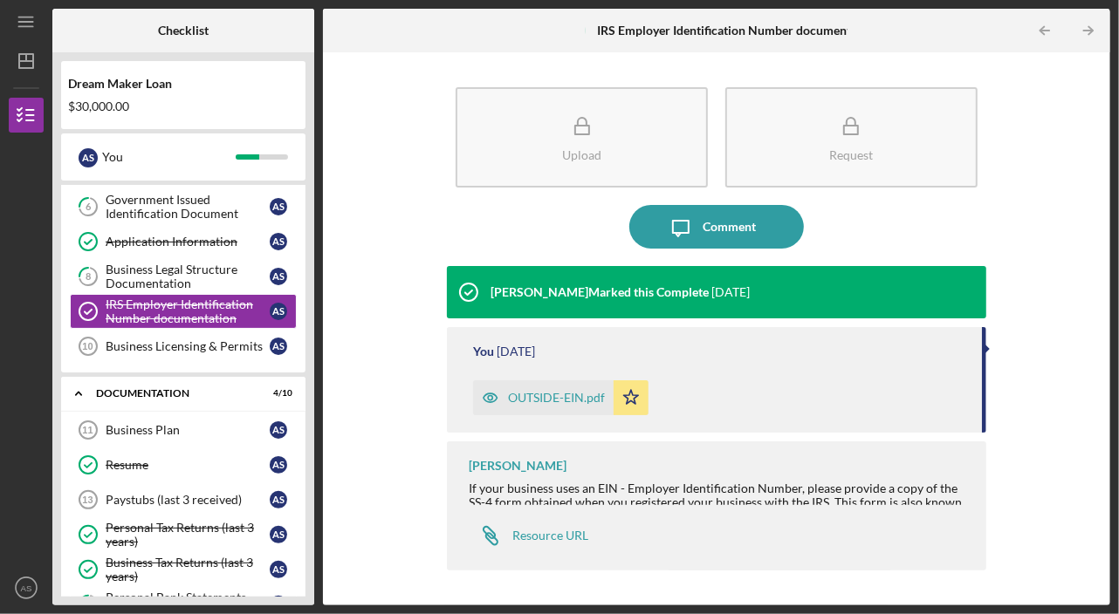
click at [486, 397] on icon "button" at bounding box center [490, 397] width 35 height 35
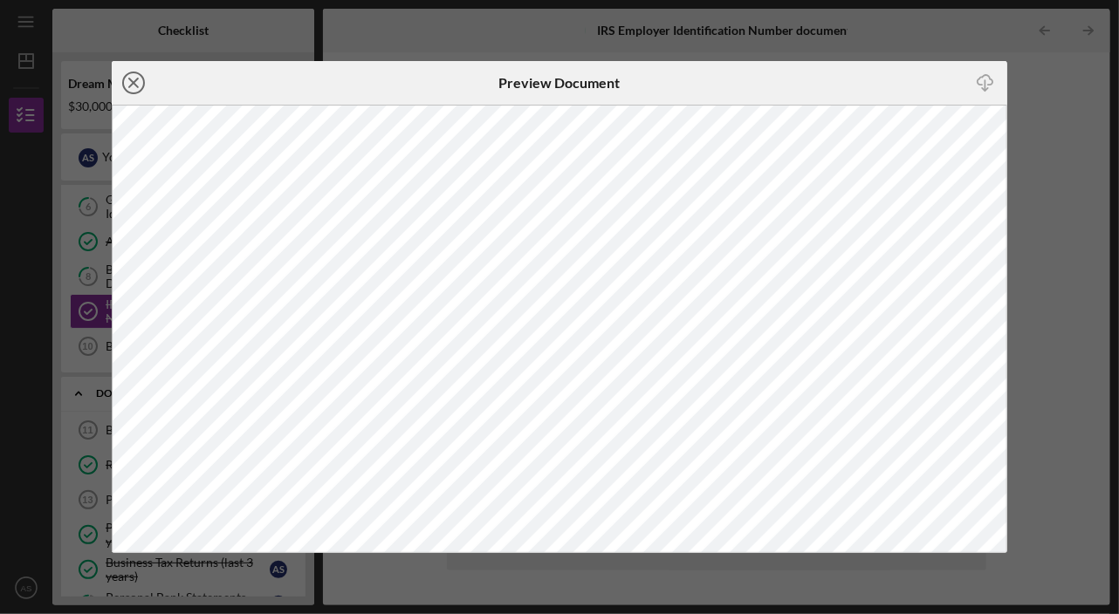
click at [123, 85] on circle at bounding box center [133, 82] width 21 height 21
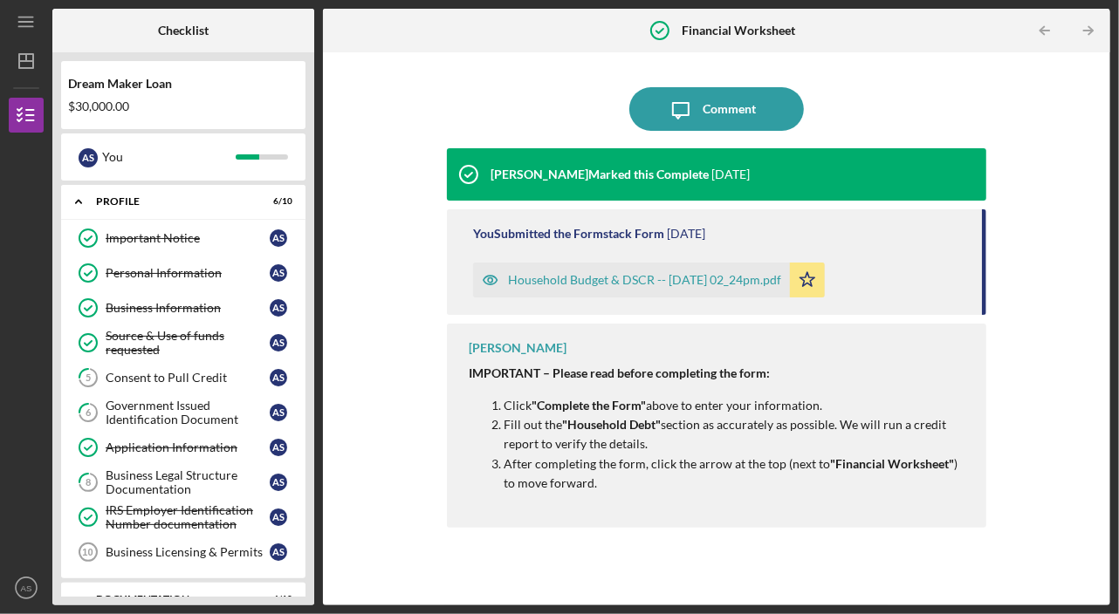
scroll to position [422, 0]
